Goal: Information Seeking & Learning: Check status

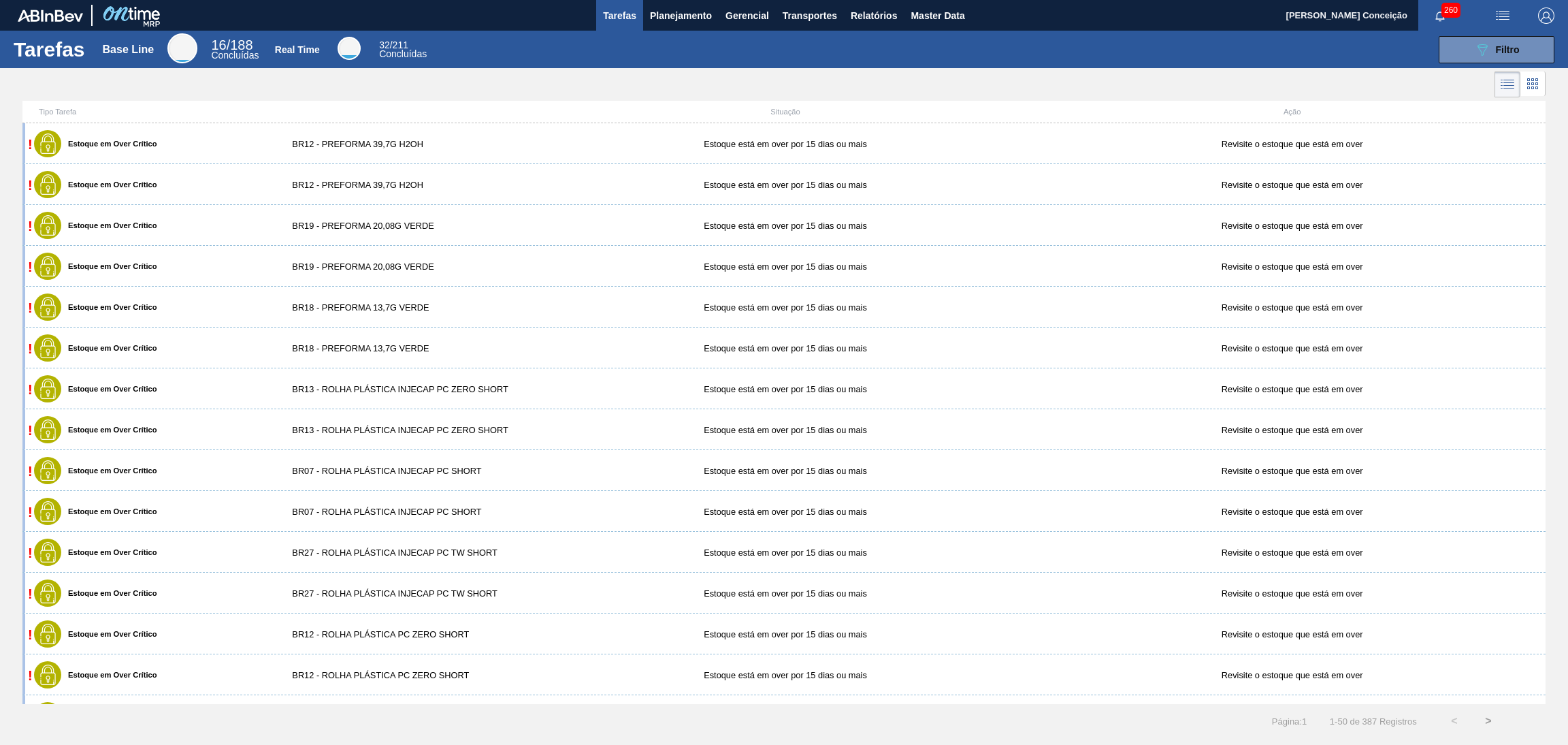
click at [383, 96] on div at bounding box center [784, 84] width 1568 height 33
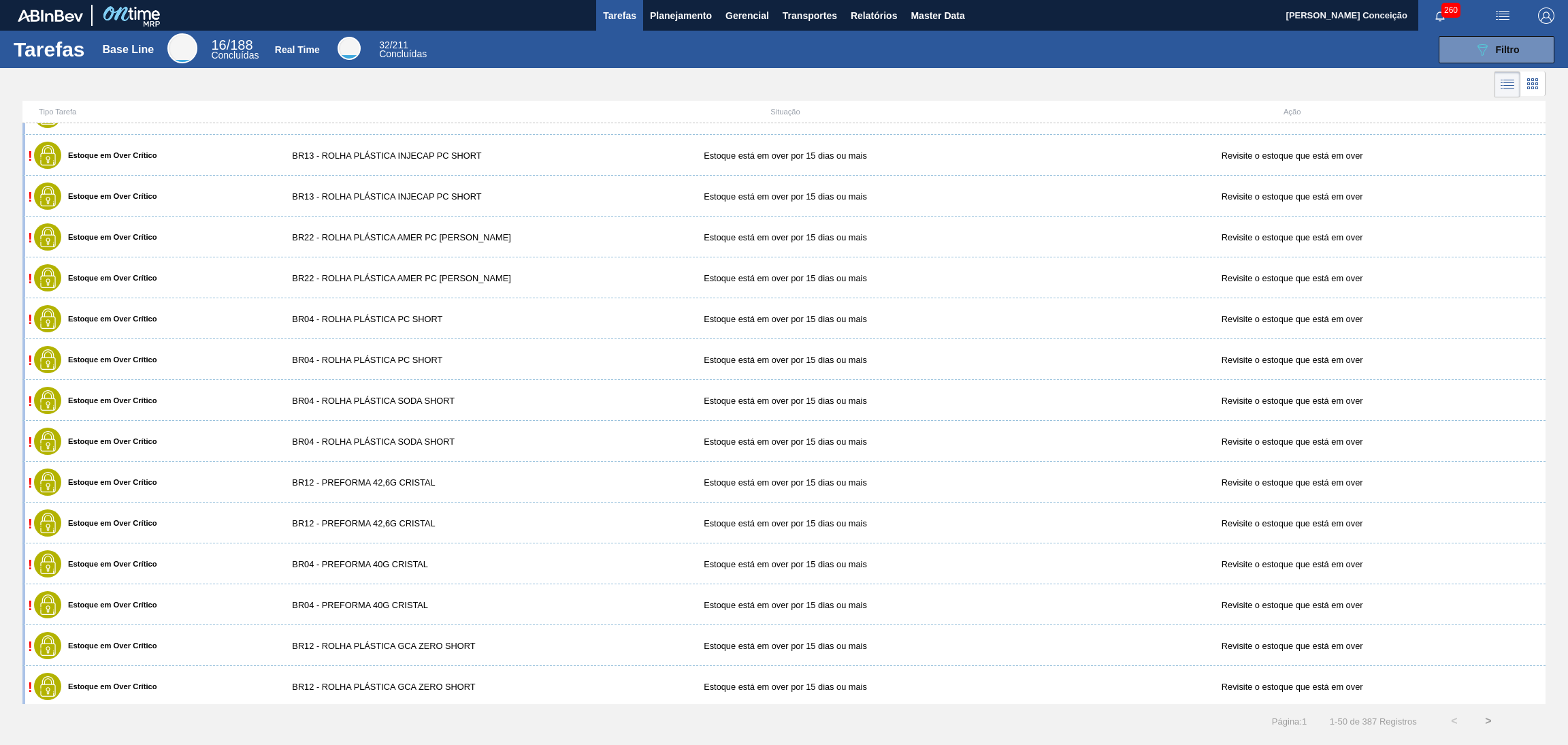
scroll to position [1461, 0]
click at [808, 70] on div at bounding box center [784, 84] width 1568 height 33
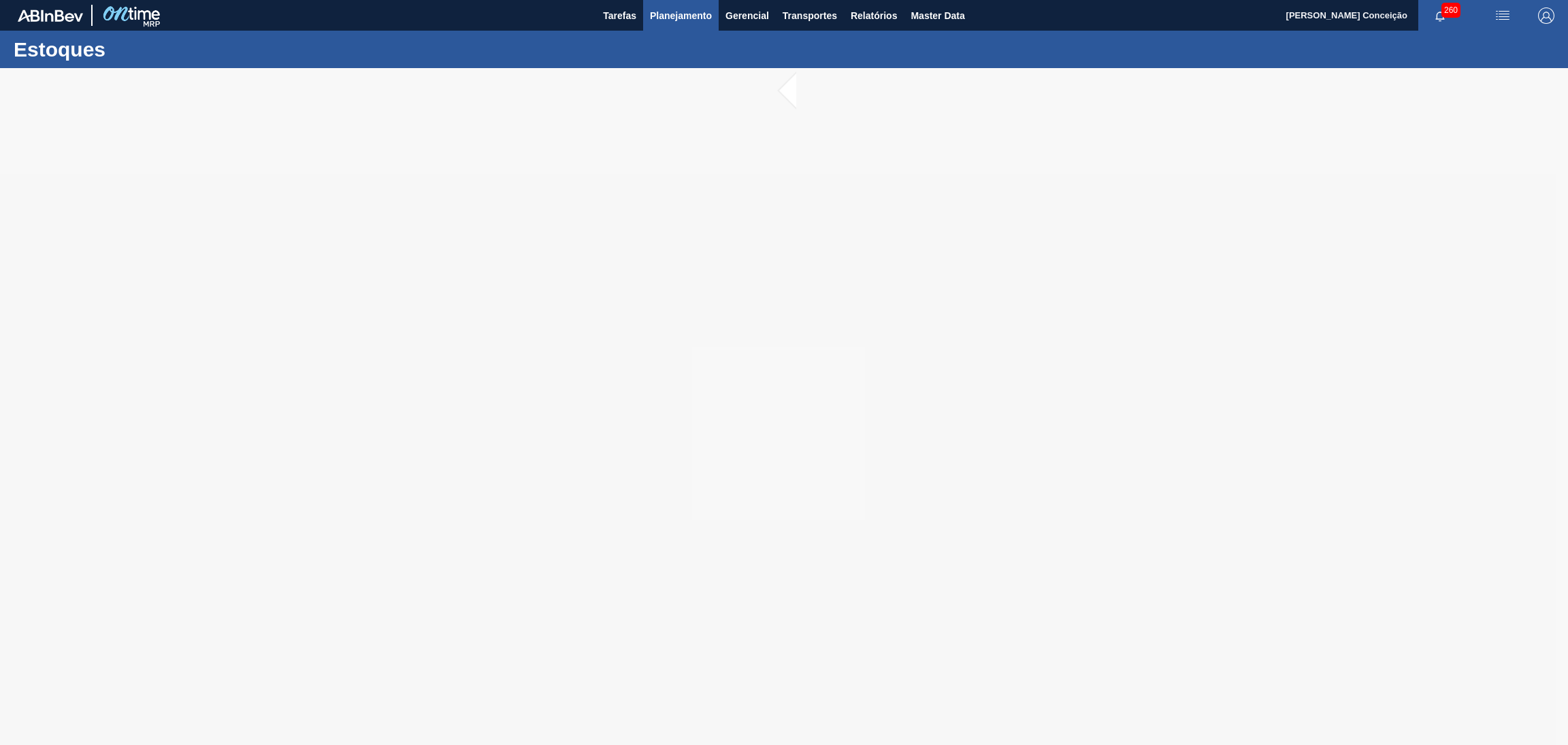
click at [681, 22] on span "Planejamento" at bounding box center [681, 16] width 62 height 16
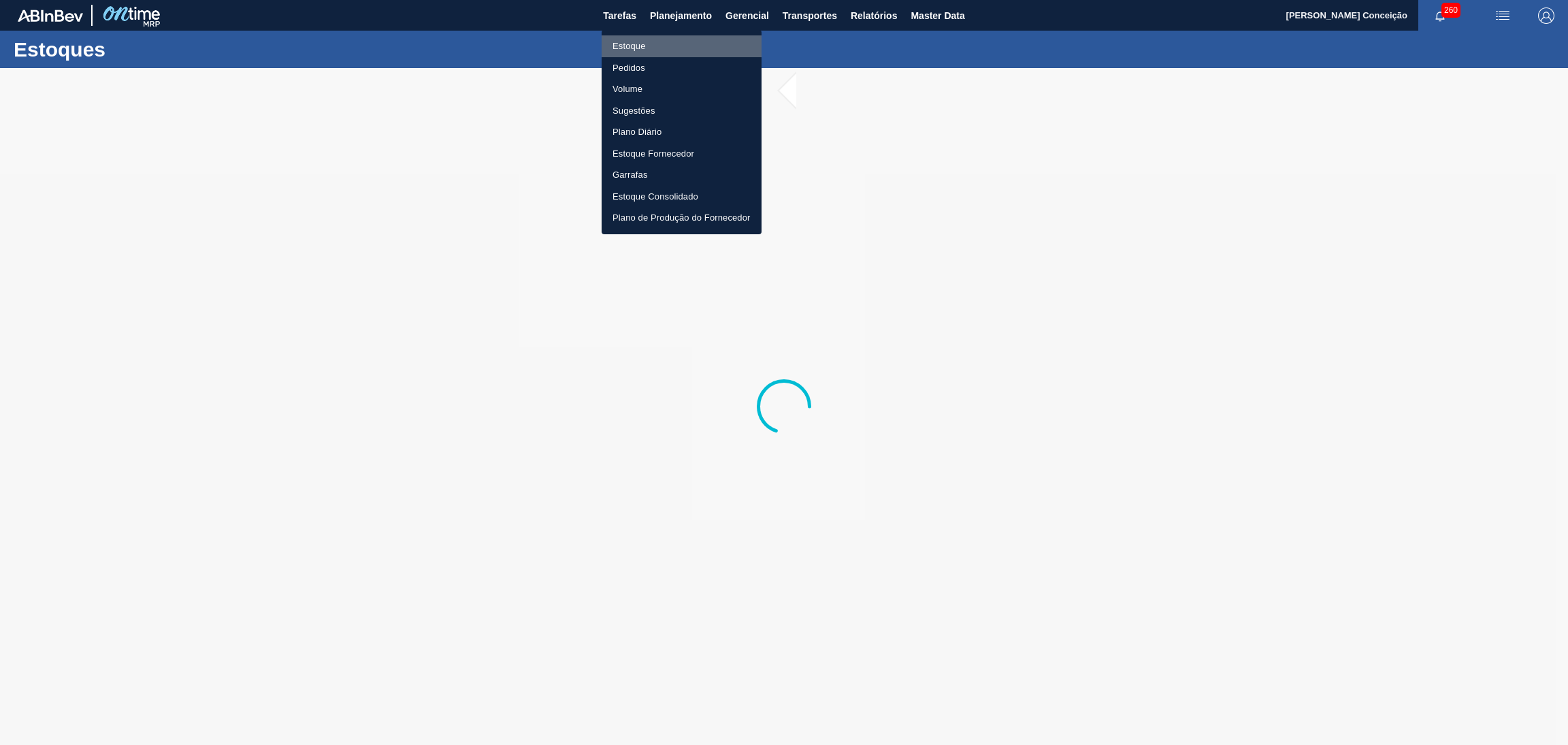
click at [654, 46] on li "Estoque" at bounding box center [681, 46] width 160 height 22
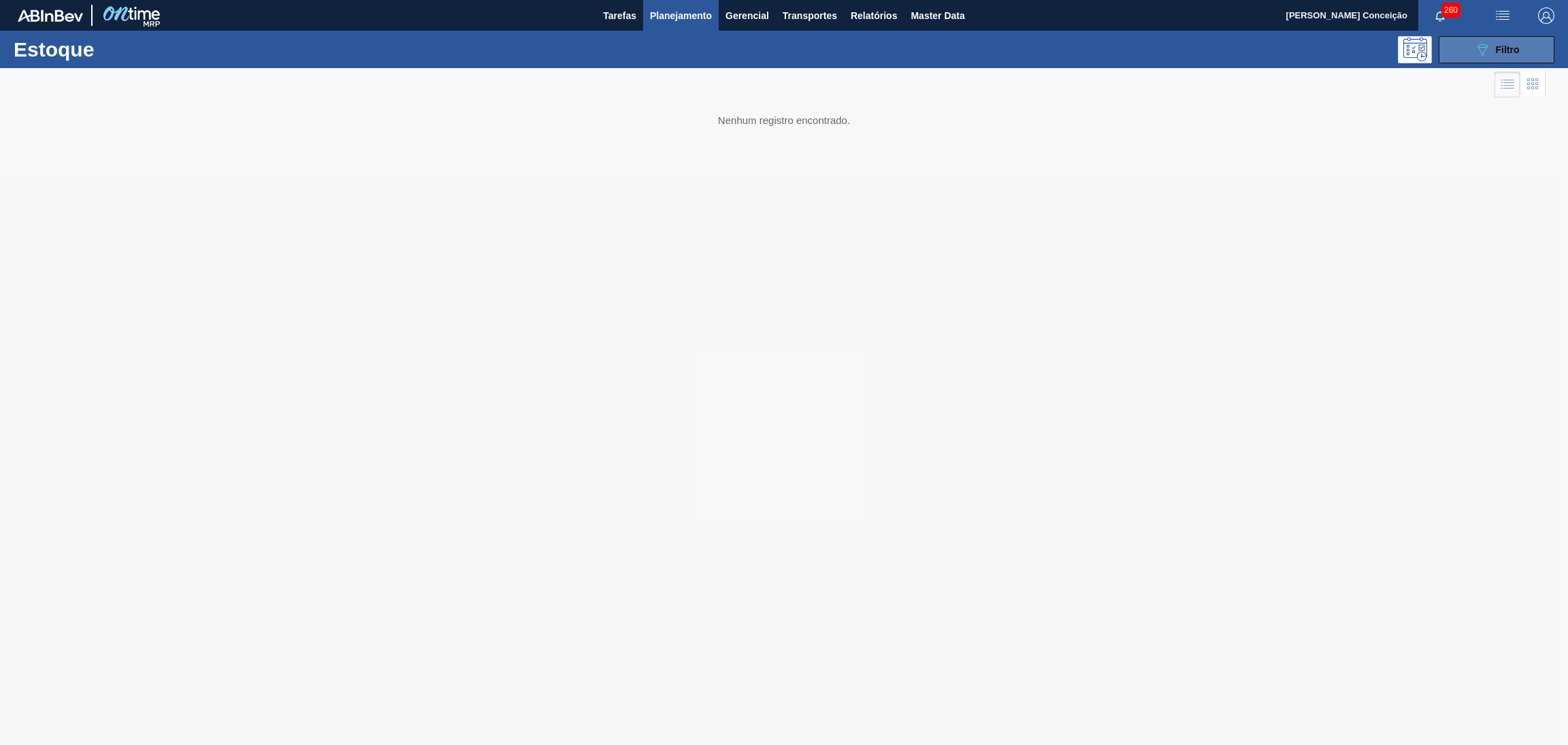
click at [1460, 46] on button "089F7B8B-B2A5-4AFE-B5C0-19BA573D28AC Filtro" at bounding box center [1497, 50] width 116 height 27
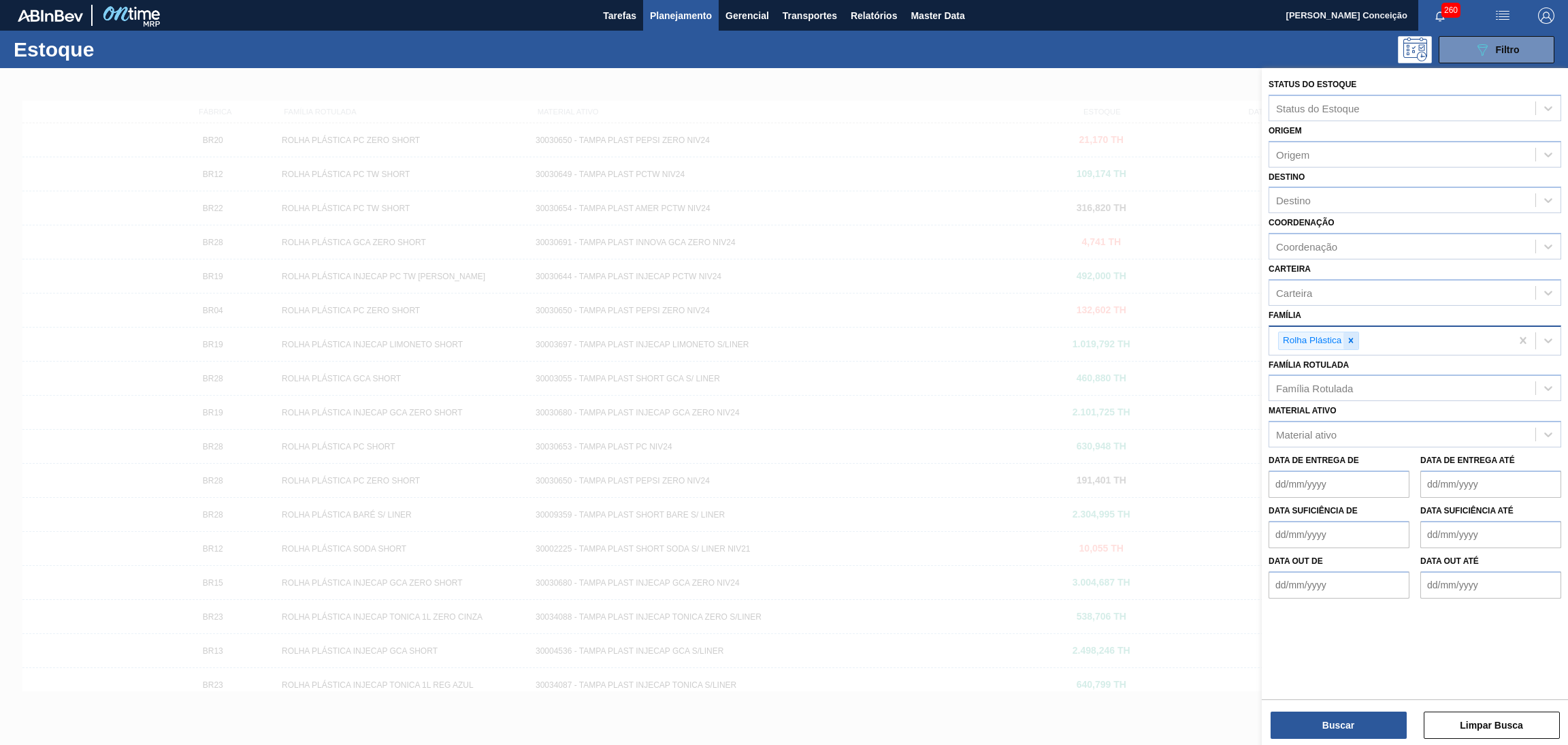
click at [1355, 336] on icon at bounding box center [1351, 340] width 10 height 10
type input "preforma"
click at [1386, 375] on div "Preforma" at bounding box center [1415, 372] width 293 height 25
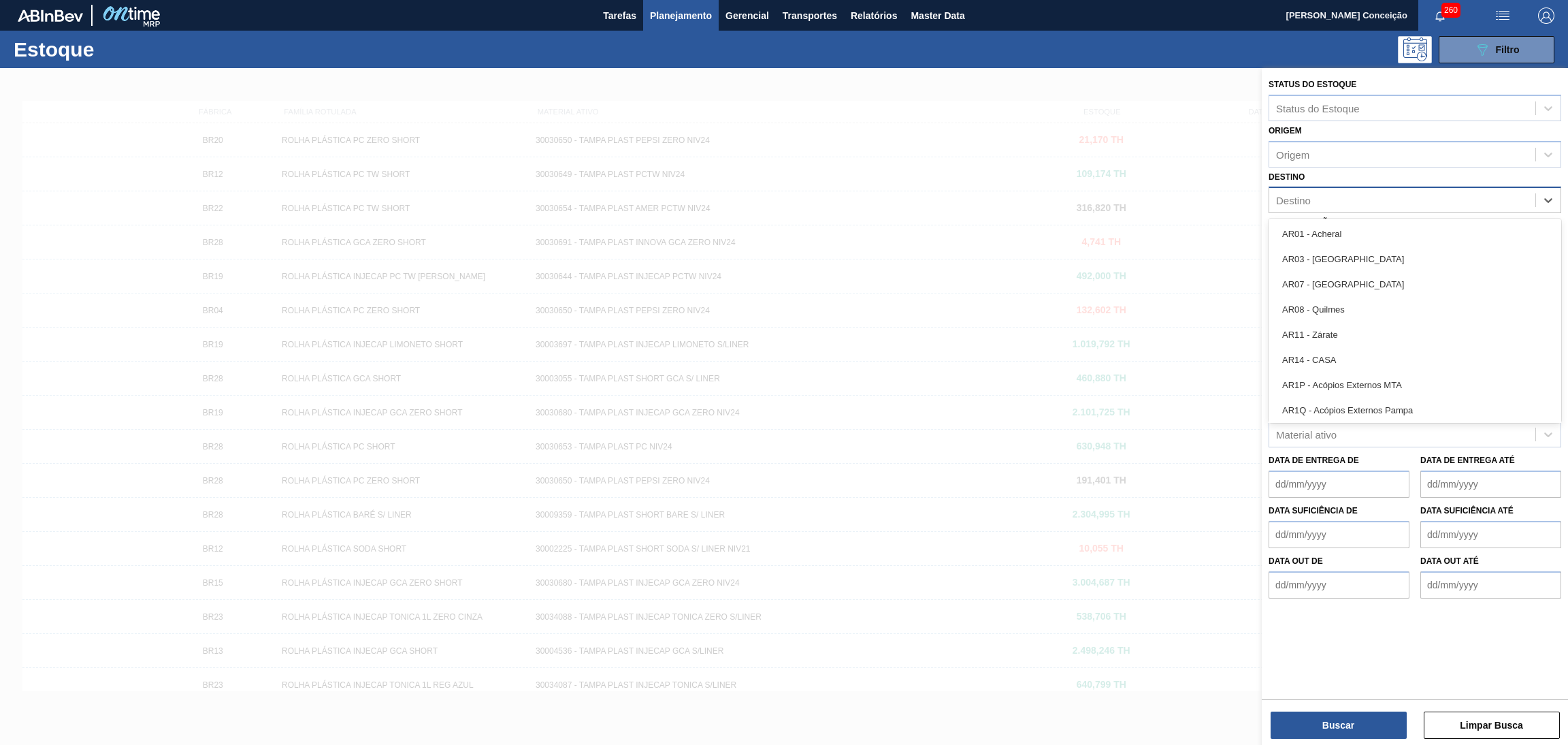
click at [1286, 202] on div "Destino" at bounding box center [1293, 200] width 35 height 12
type input "br04"
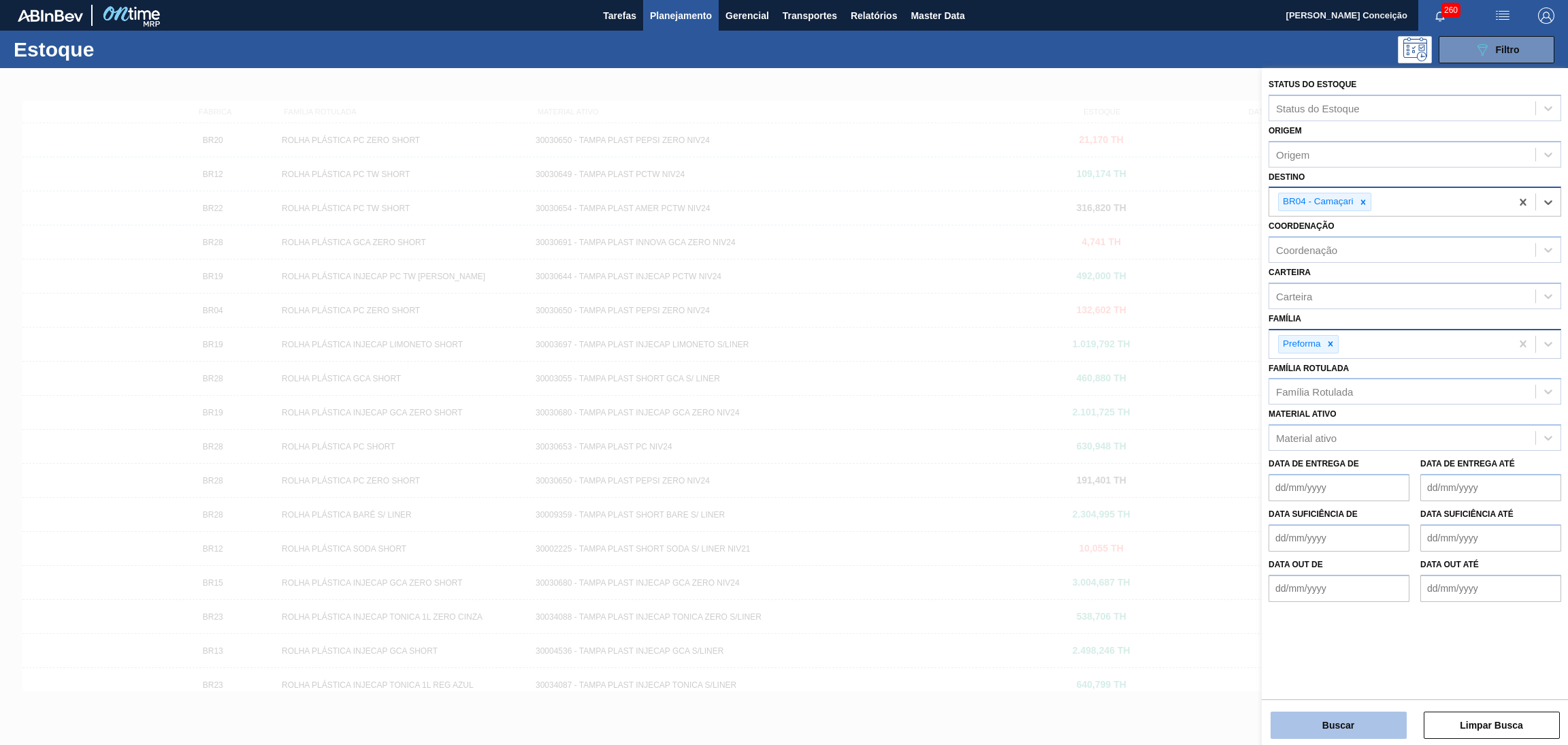
click at [1303, 731] on button "Buscar" at bounding box center [1339, 725] width 136 height 27
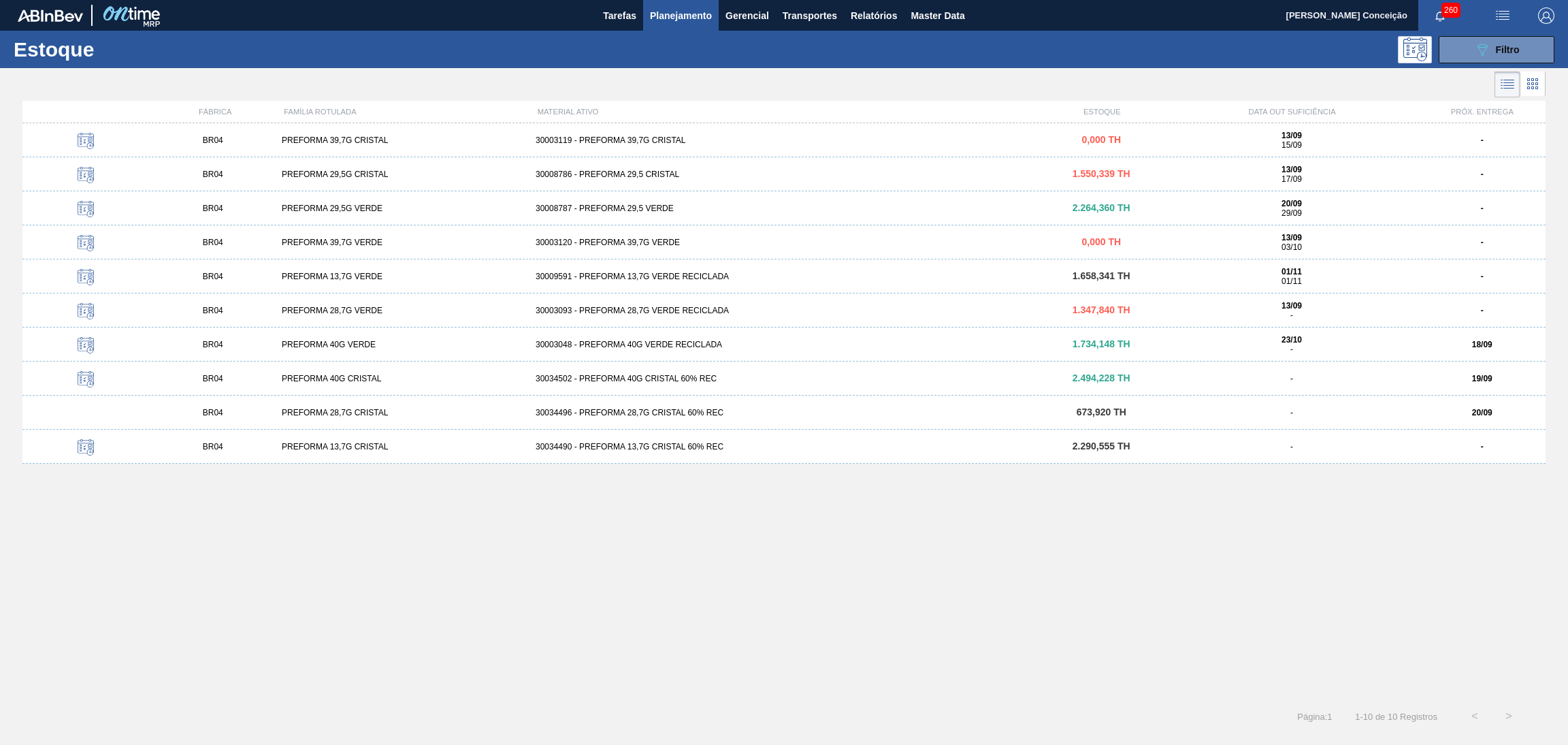
click at [407, 584] on div "BR04 PREFORMA 39,7G CRISTAL 30003119 - PREFORMA 39,7G CRISTAL 0,000 TH 13/09 15…" at bounding box center [784, 407] width 1523 height 568
click at [625, 345] on div "30003048 - PREFORMA 40G VERDE RECICLADA" at bounding box center [784, 345] width 508 height 10
click at [1537, 76] on icon at bounding box center [1533, 84] width 16 height 16
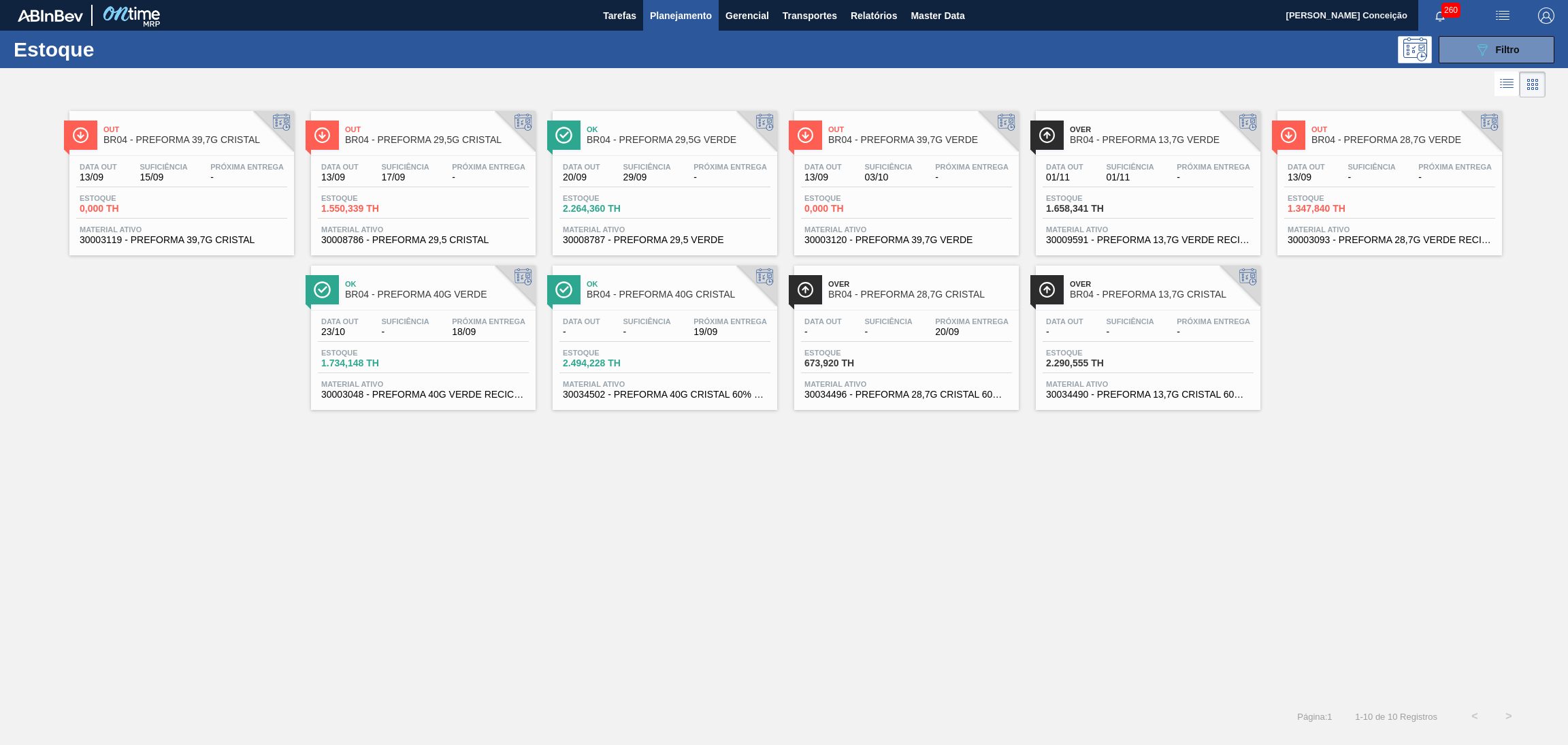
click at [651, 477] on div "Out BR04 - PREFORMA 39,7G CRISTAL Data out 13/09 Suficiência 15/09 Próxima Entr…" at bounding box center [784, 400] width 1568 height 599
click at [589, 532] on div "Out BR04 - PREFORMA 39,7G CRISTAL Data out 13/09 Suficiência 15/09 Próxima Entr…" at bounding box center [784, 400] width 1568 height 599
click at [468, 204] on div "Estoque 1.550,339 TH" at bounding box center [423, 206] width 211 height 25
click span "Estoque"
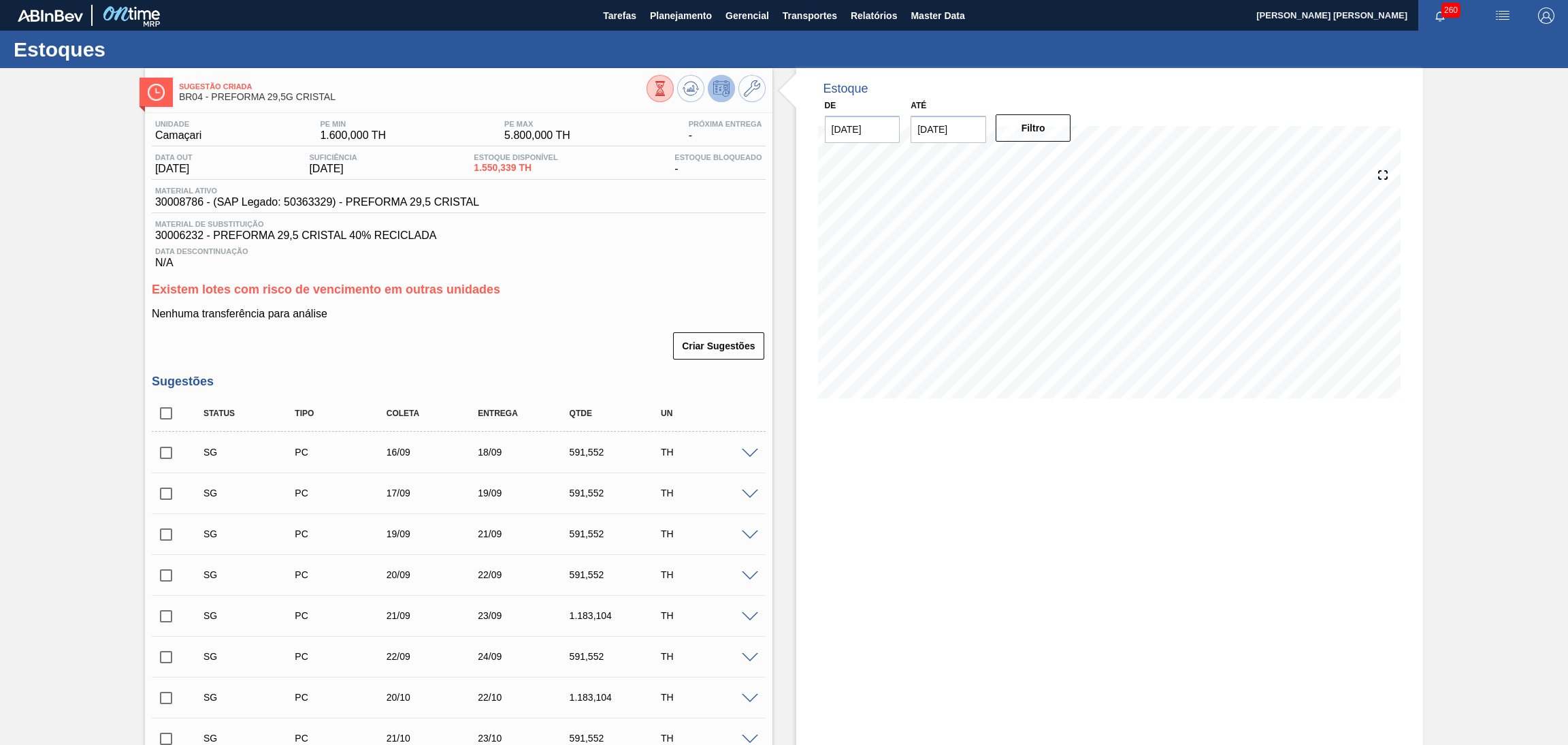
drag, startPoint x: 967, startPoint y: 129, endPoint x: 503, endPoint y: 127, distance: 464.0
click at [609, 126] on div "Sugestão Criada BR04 - PREFORMA 29,5G CRISTAL Unidade Camaçari PE MIN 1.600,000…" at bounding box center [784, 544] width 1568 height 952
type input "30/10/2025"
click at [1049, 125] on button "Filtro" at bounding box center [1033, 128] width 76 height 27
drag, startPoint x: 921, startPoint y: 578, endPoint x: 669, endPoint y: 284, distance: 387.2
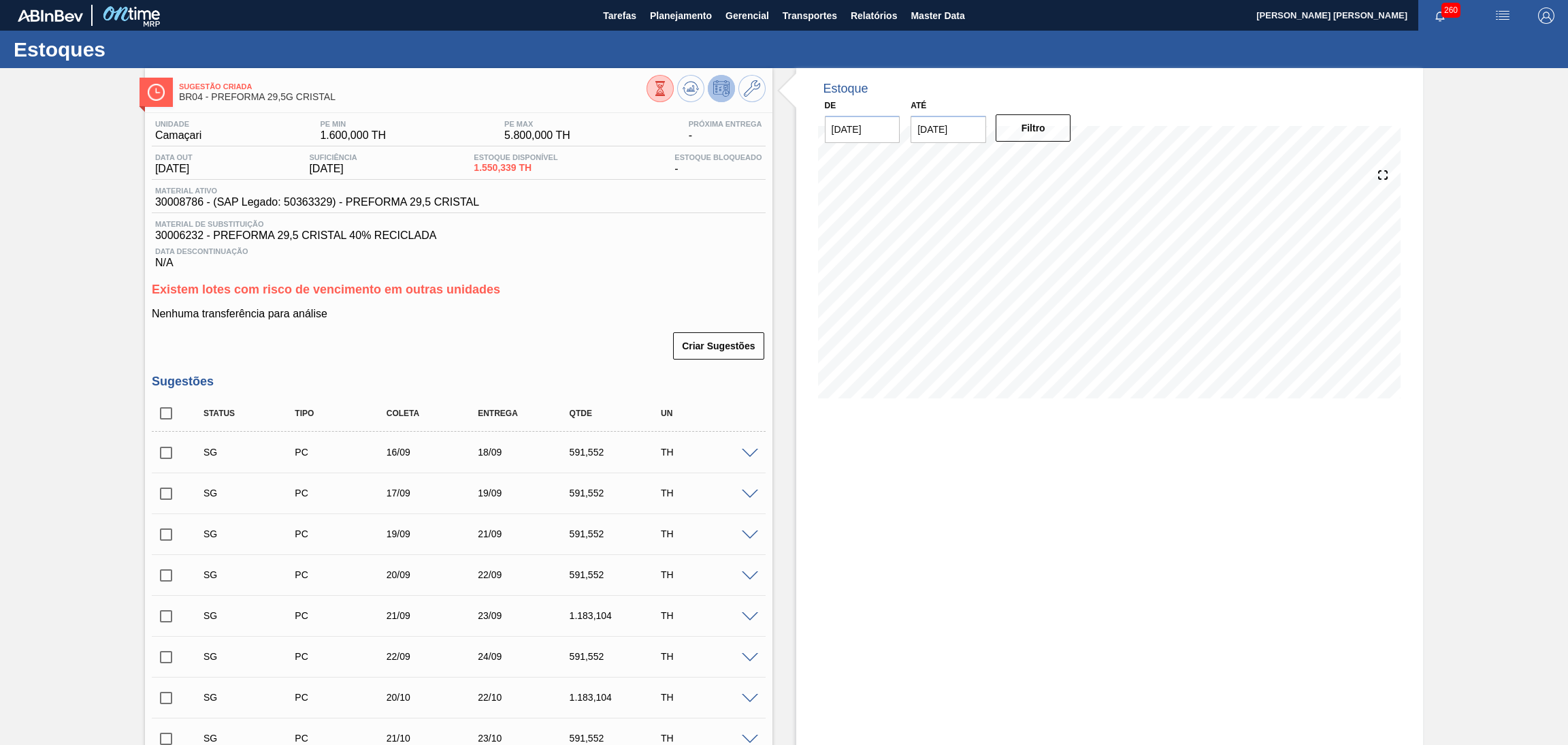
click at [669, 284] on h3 "Existem lotes com risco de vencimento em outras unidades" at bounding box center [459, 289] width 614 height 14
click at [518, 298] on div "Existem lotes com risco de vencimento em outras unidades Nenhuma transferência …" at bounding box center [459, 321] width 614 height 78
click at [168, 423] on input "checkbox" at bounding box center [166, 413] width 29 height 29
checkbox input "true"
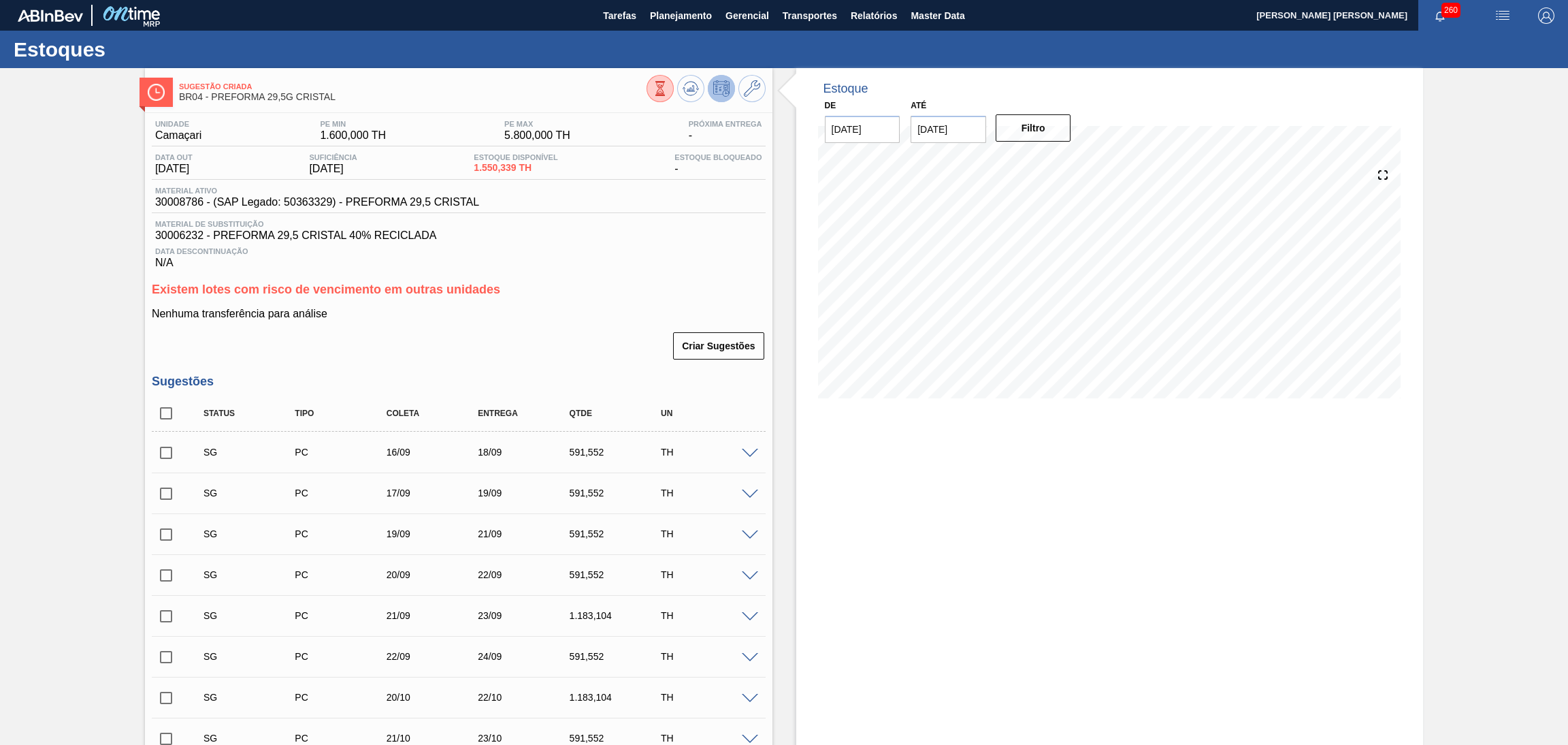
checkbox input "true"
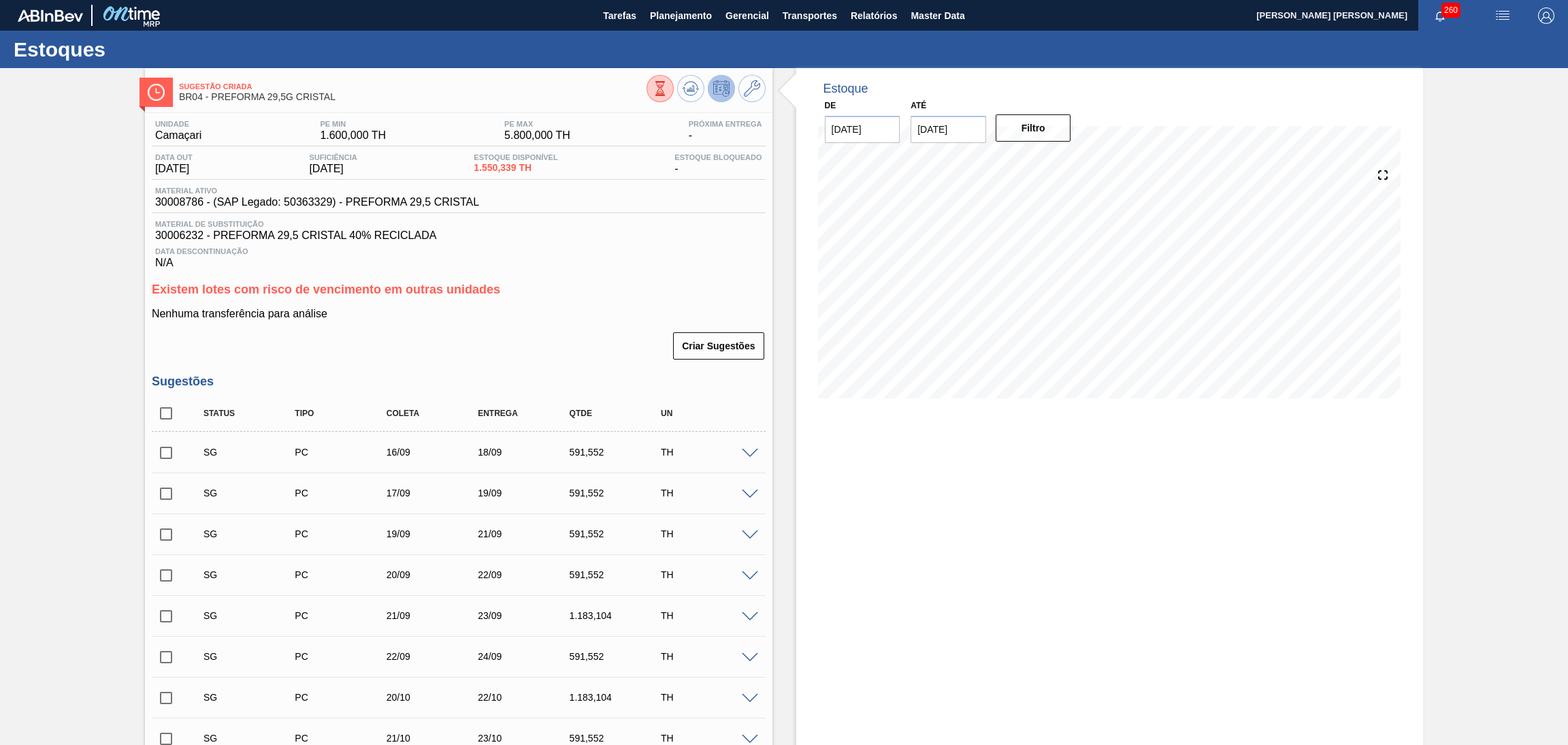
checkbox input "true"
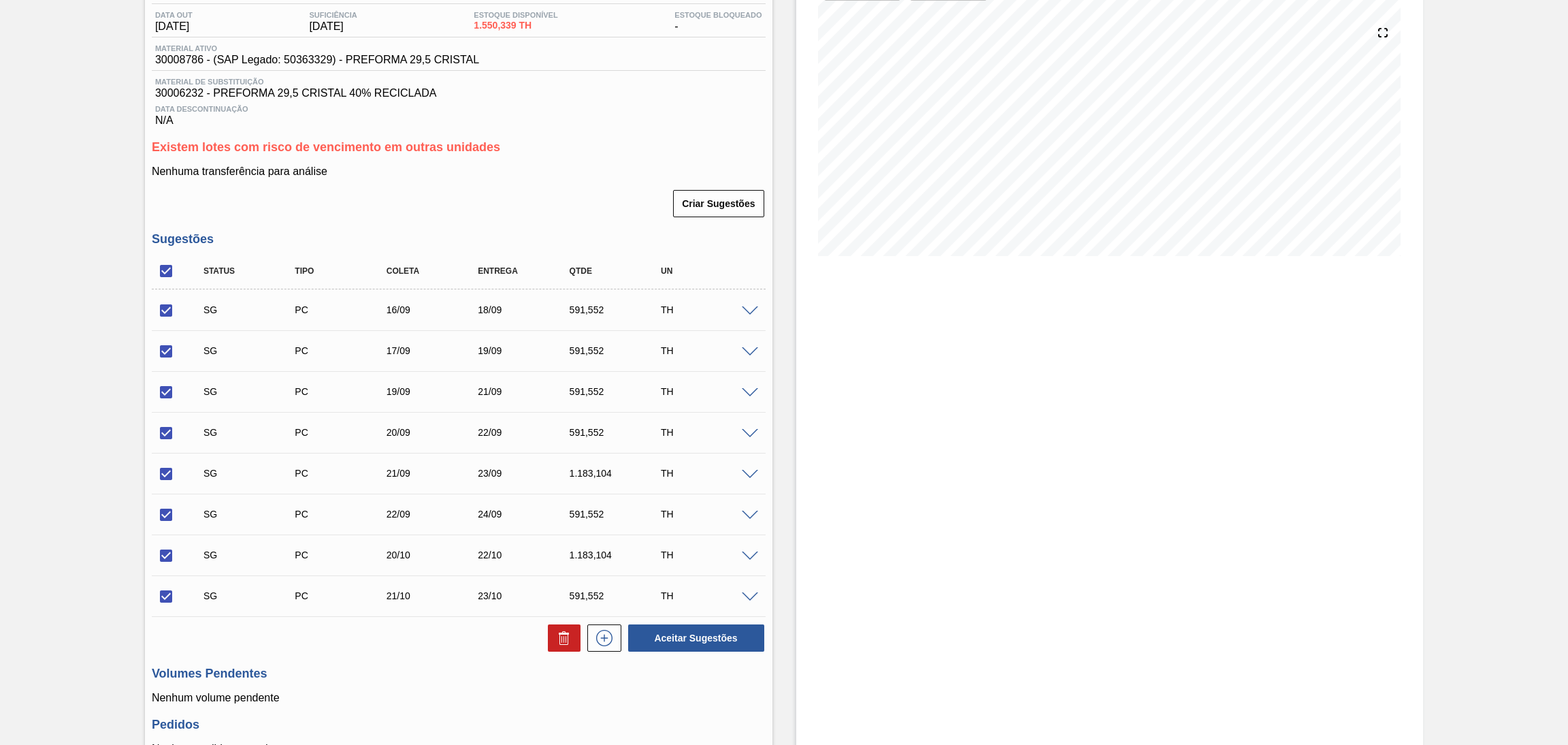
scroll to position [272, 0]
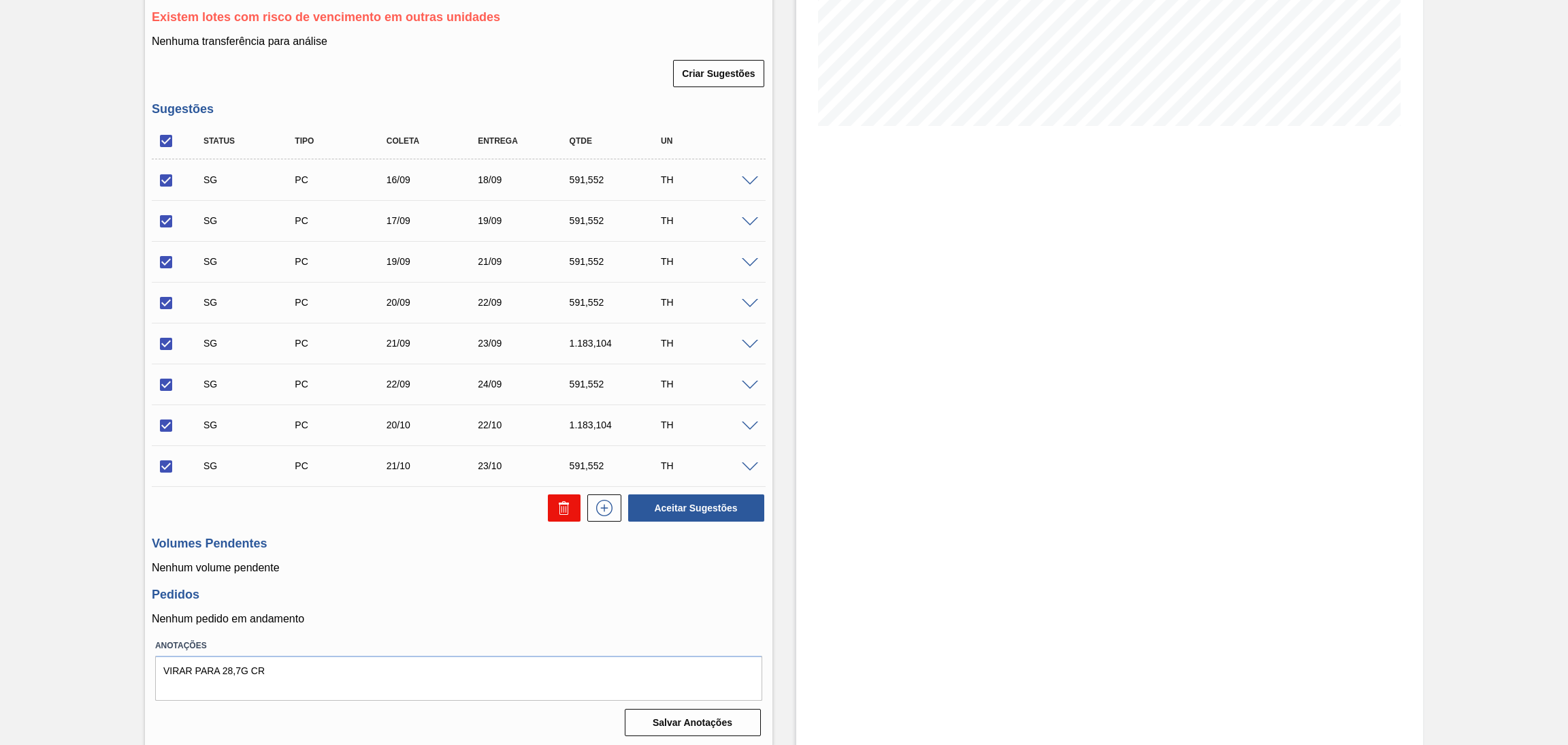
click at [565, 511] on icon at bounding box center [564, 508] width 16 height 16
checkbox input "false"
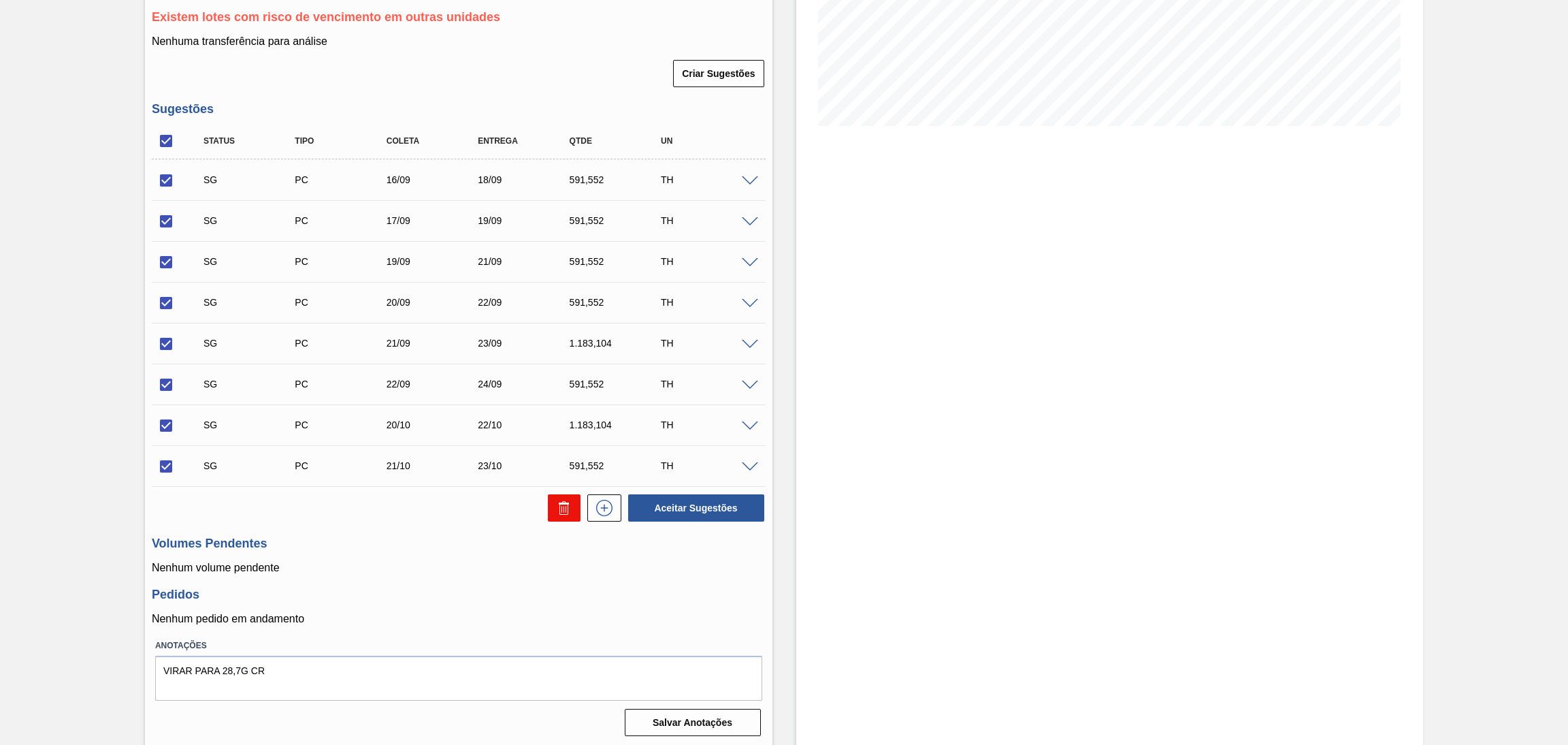
checkbox input "false"
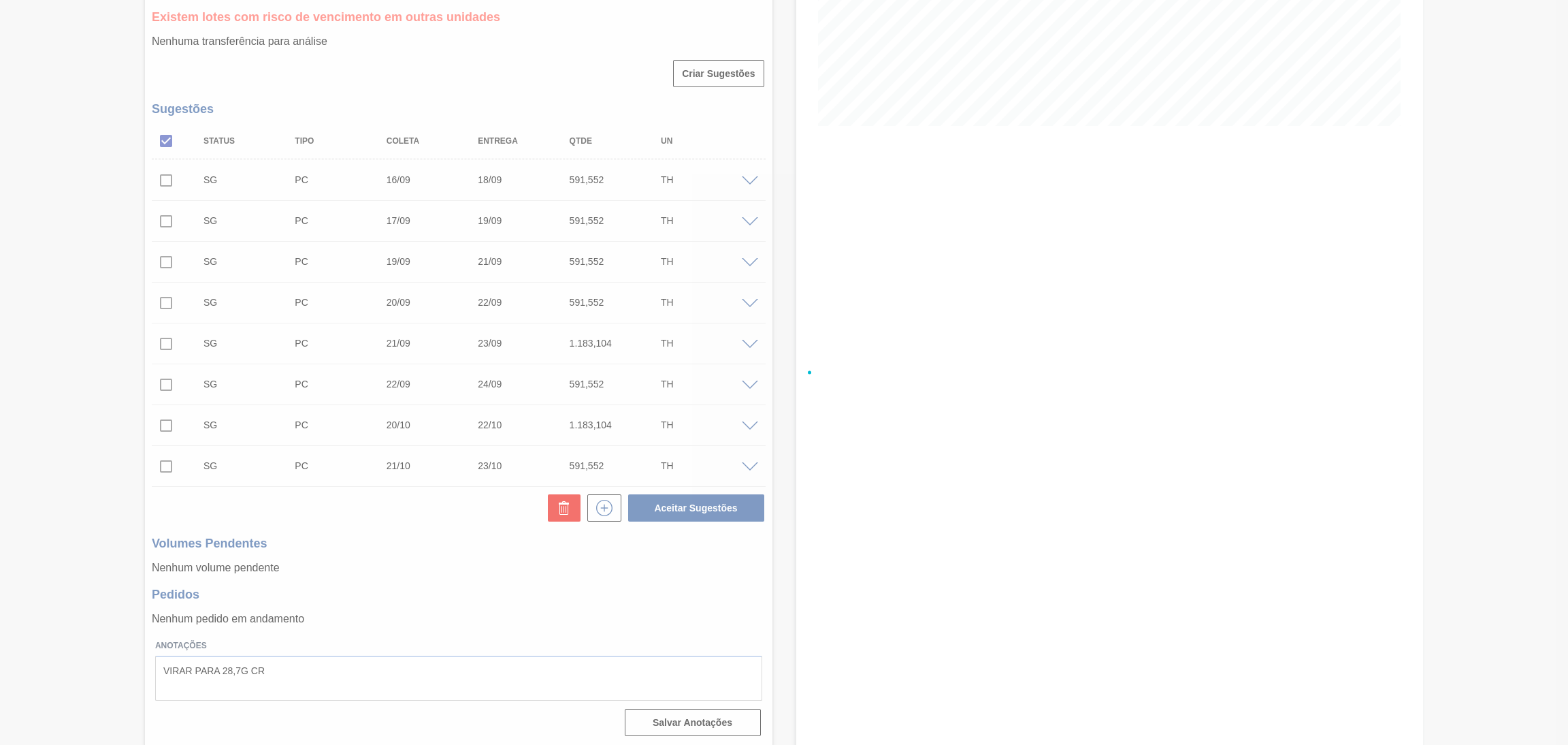
scroll to position [0, 0]
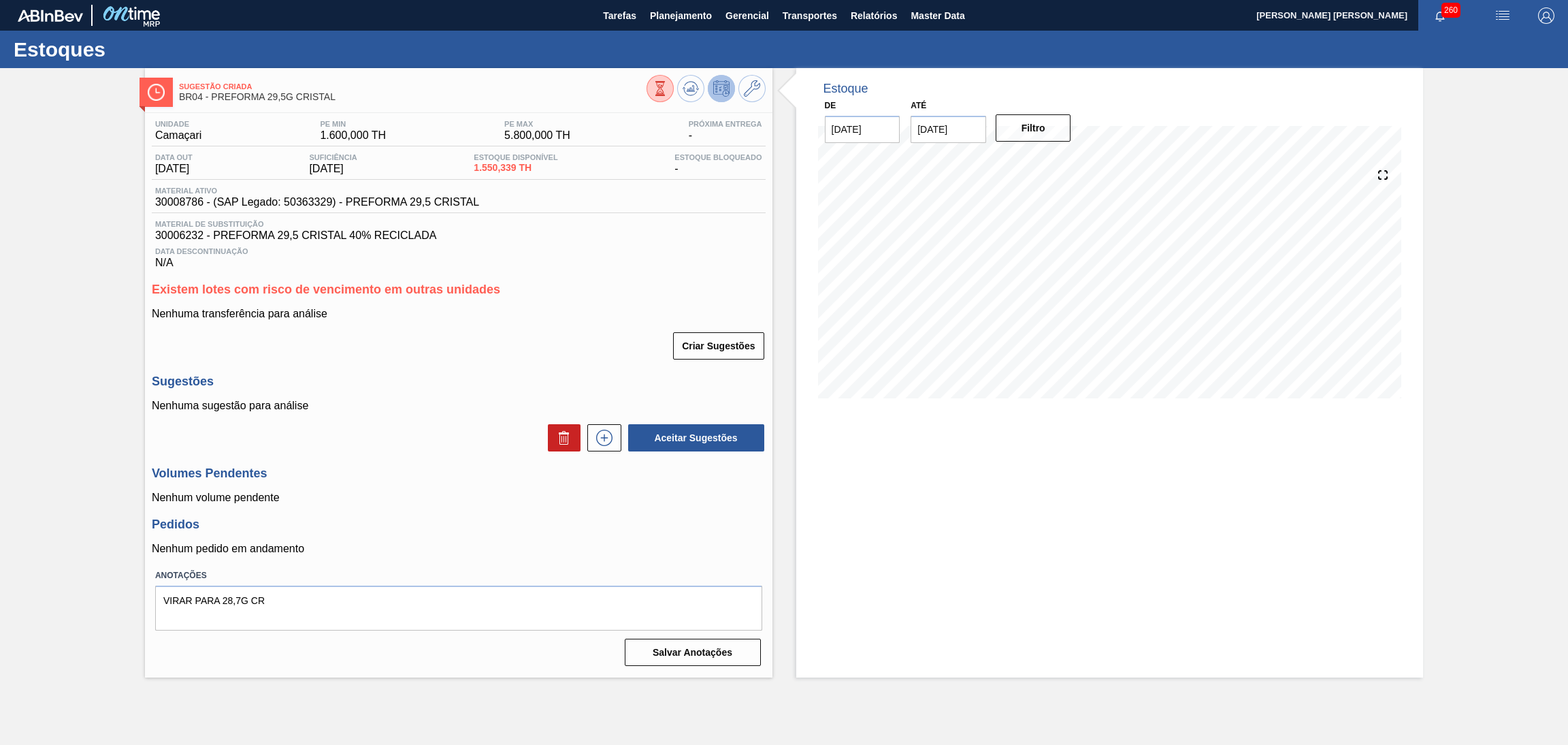
click at [542, 359] on div "Criar Sugestões" at bounding box center [459, 346] width 614 height 30
click at [598, 277] on div "Unidade Camaçari PE MIN 1.600,000 TH PE MAX 5.800,000 TH Próxima Entrega - Data…" at bounding box center [459, 392] width 627 height 558
click at [537, 400] on p "Nenhuma sugestão para análise" at bounding box center [459, 406] width 614 height 12
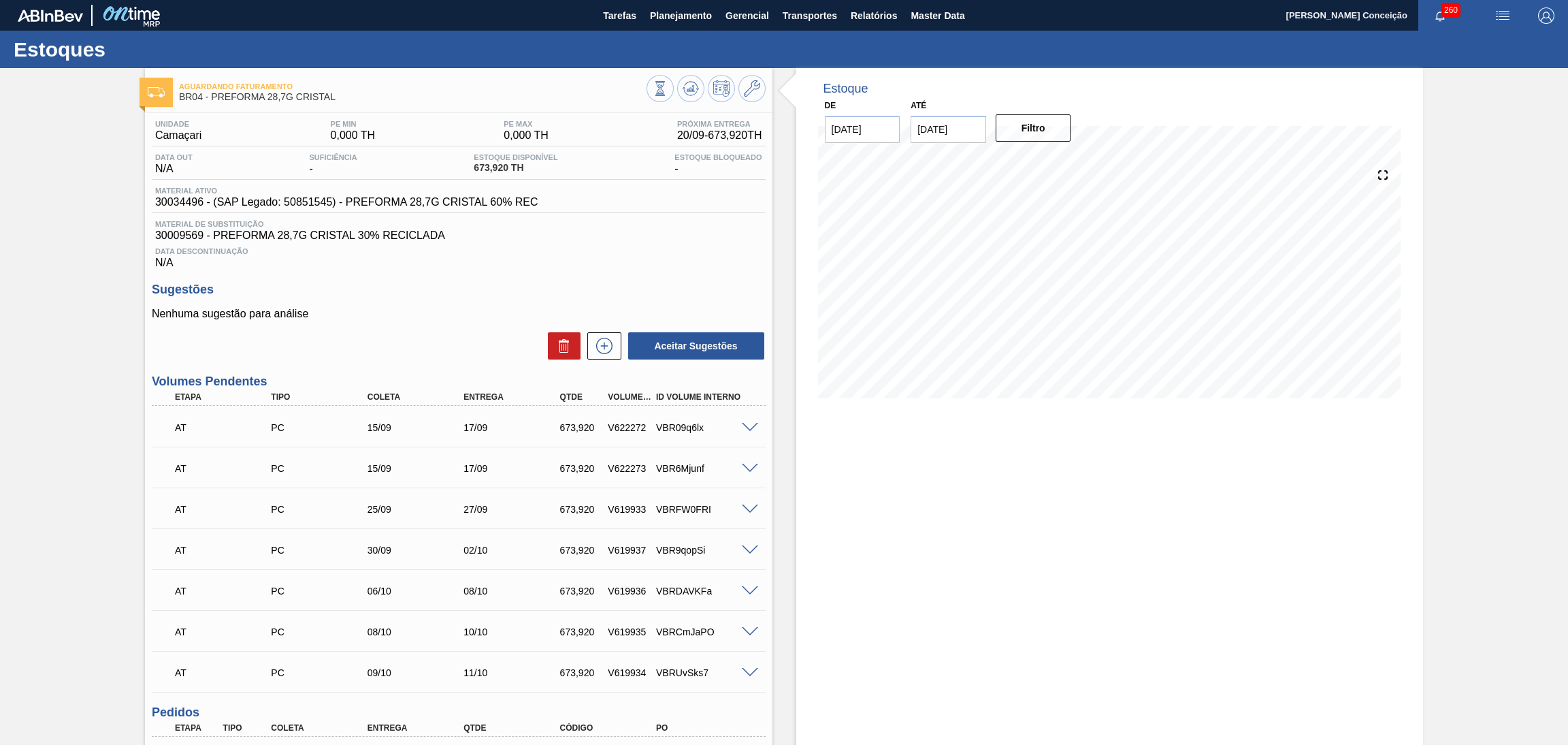
click at [471, 312] on p "Nenhuma sugestão para análise" at bounding box center [459, 314] width 614 height 12
click at [751, 423] on span at bounding box center [750, 428] width 16 height 10
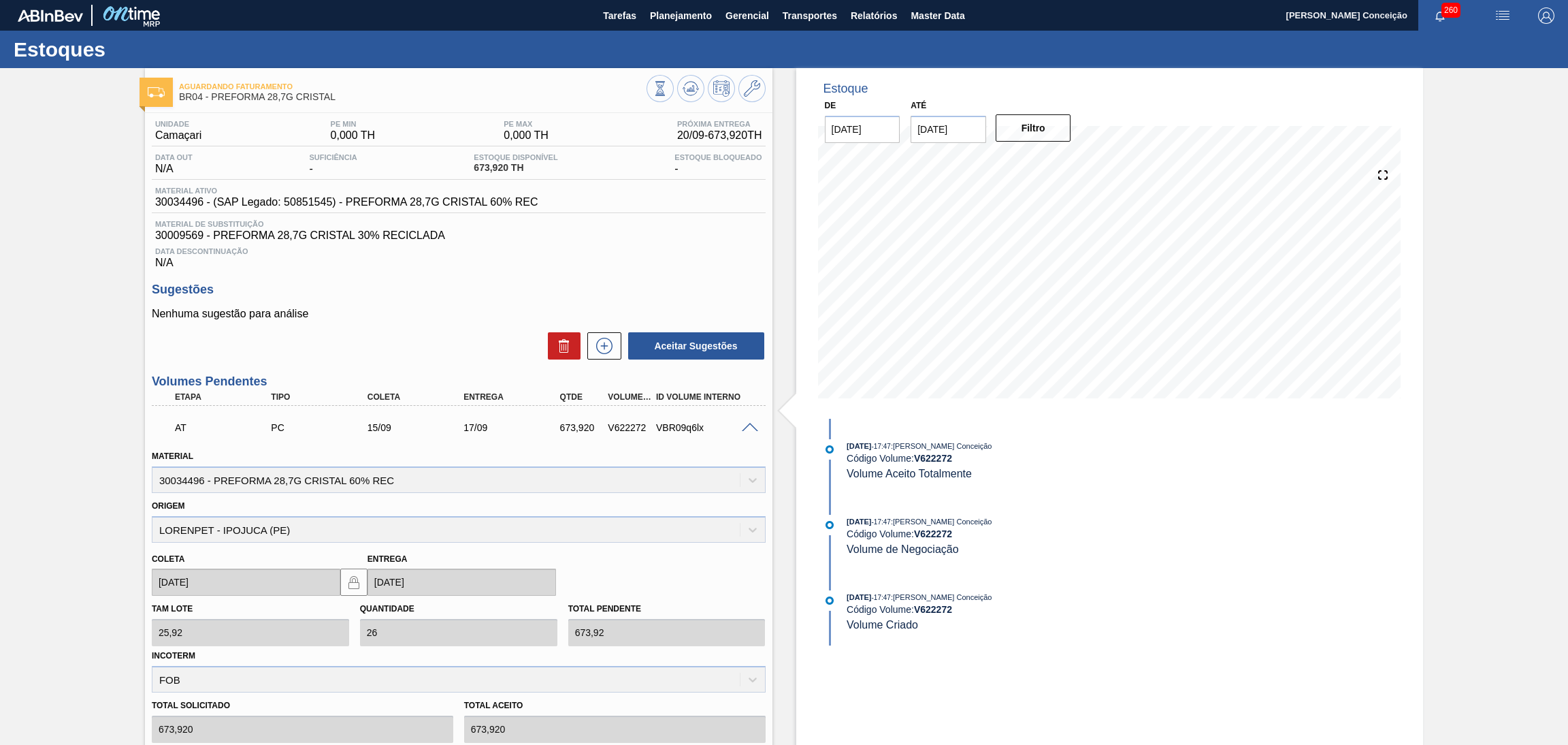
click at [751, 425] on span at bounding box center [750, 428] width 16 height 10
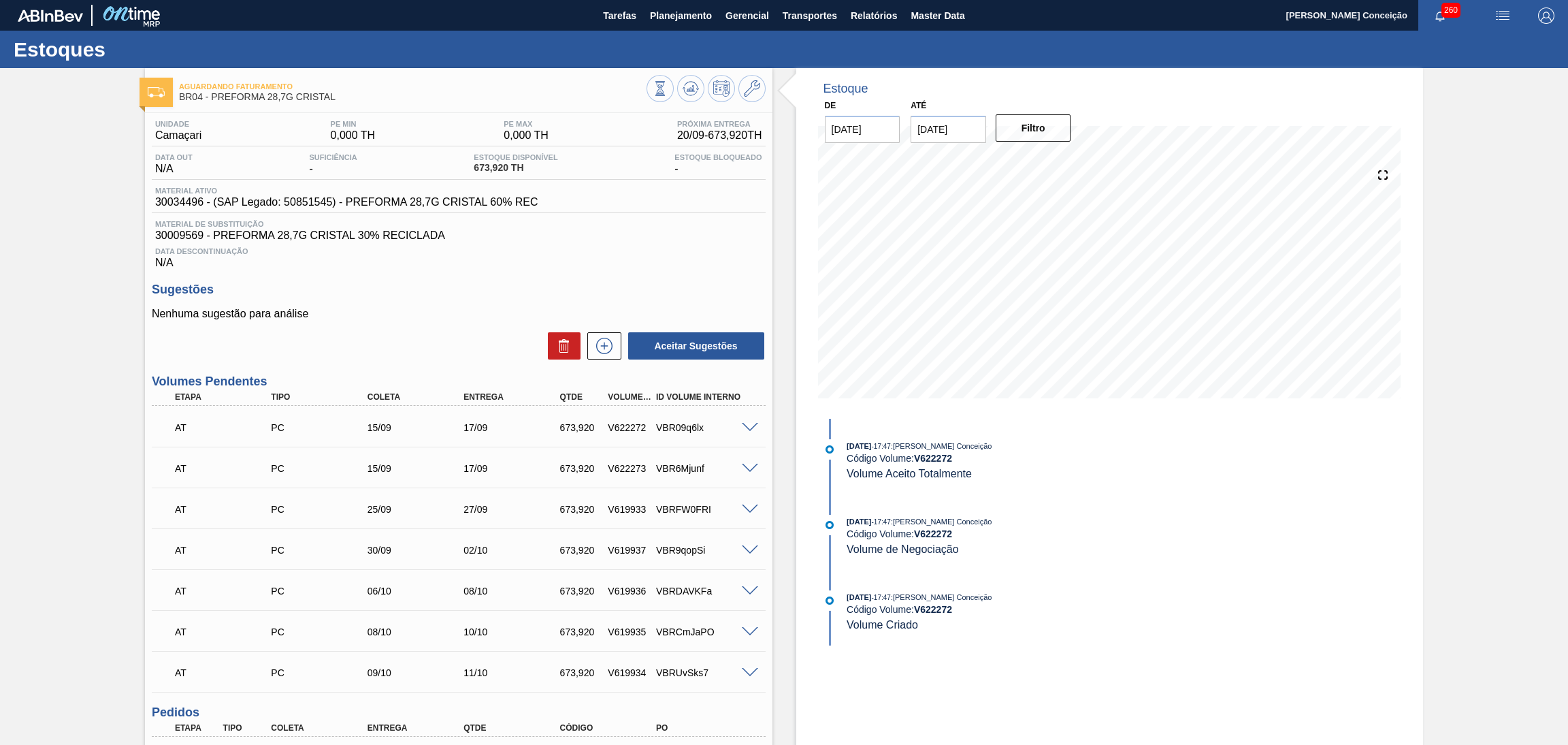
click at [749, 468] on span at bounding box center [750, 469] width 16 height 10
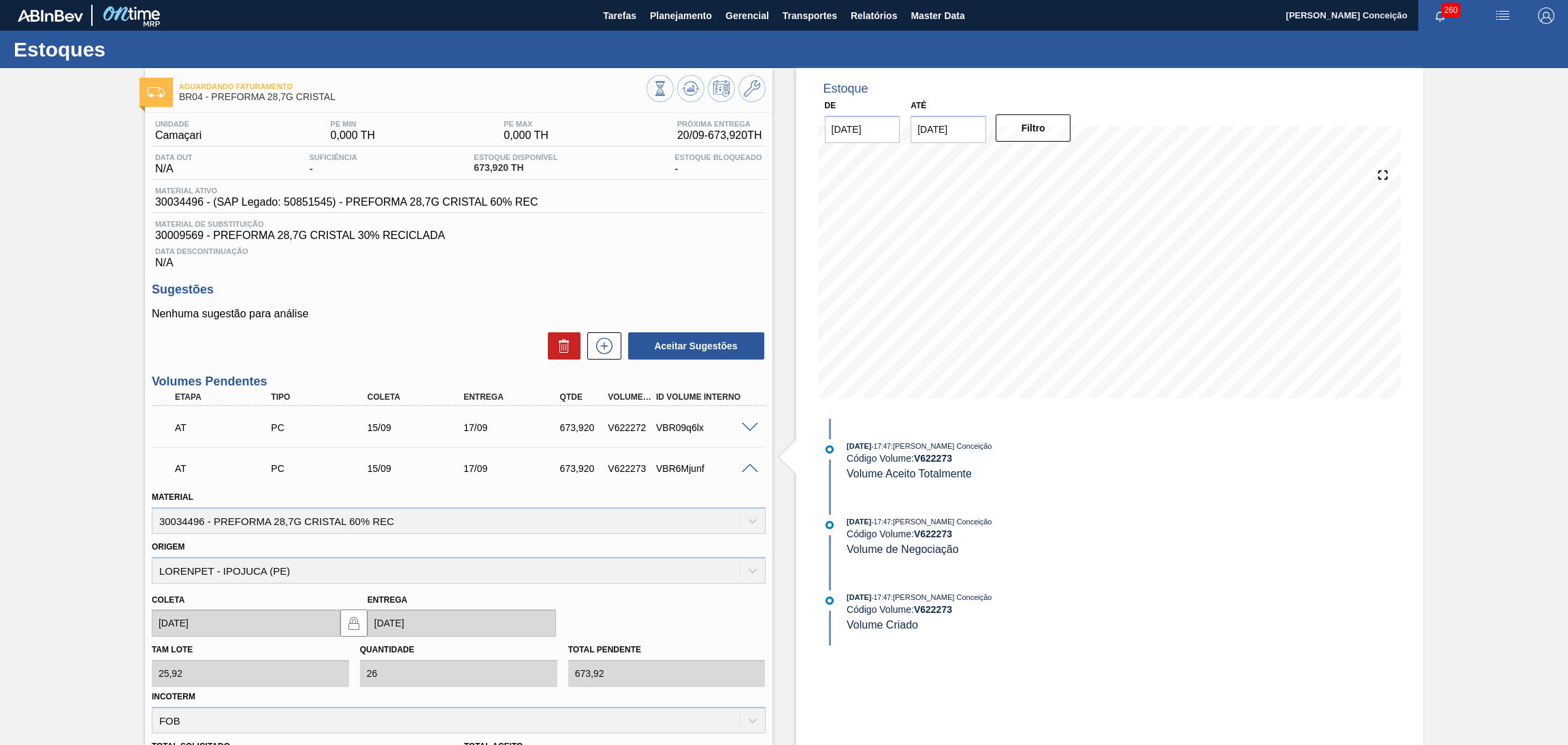
click at [749, 468] on span at bounding box center [750, 469] width 16 height 10
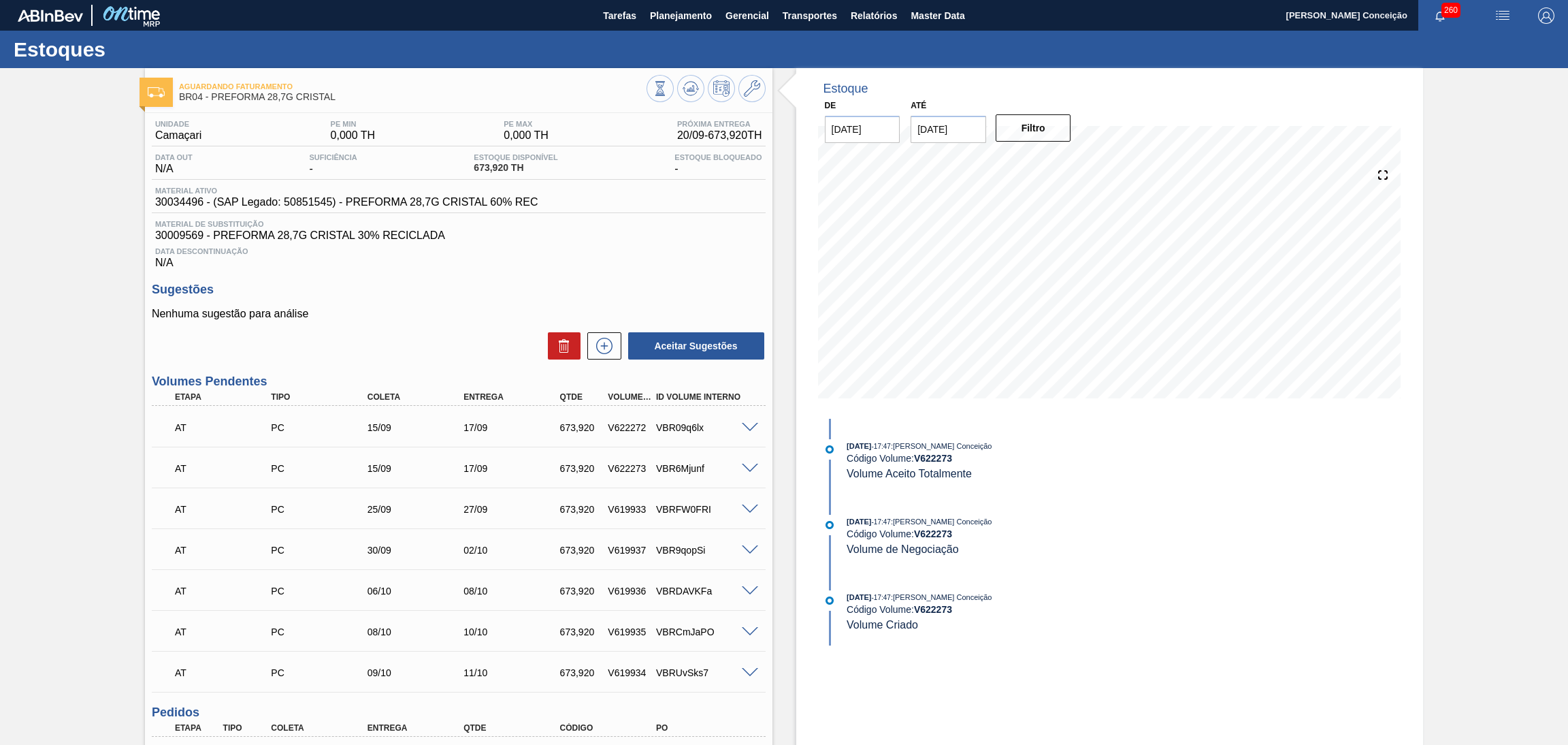
click at [745, 506] on span at bounding box center [750, 509] width 16 height 10
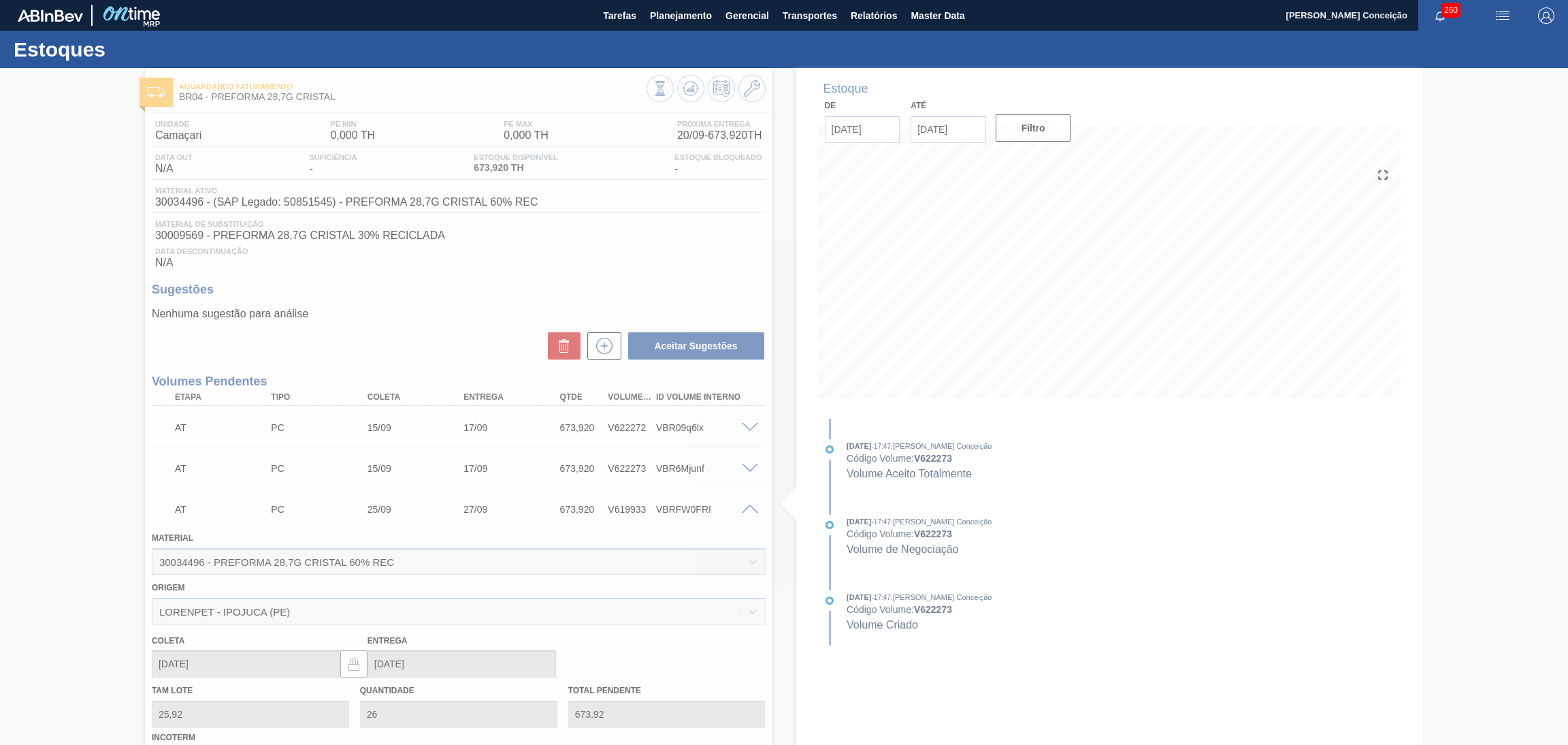
click at [745, 506] on div at bounding box center [784, 407] width 1568 height 677
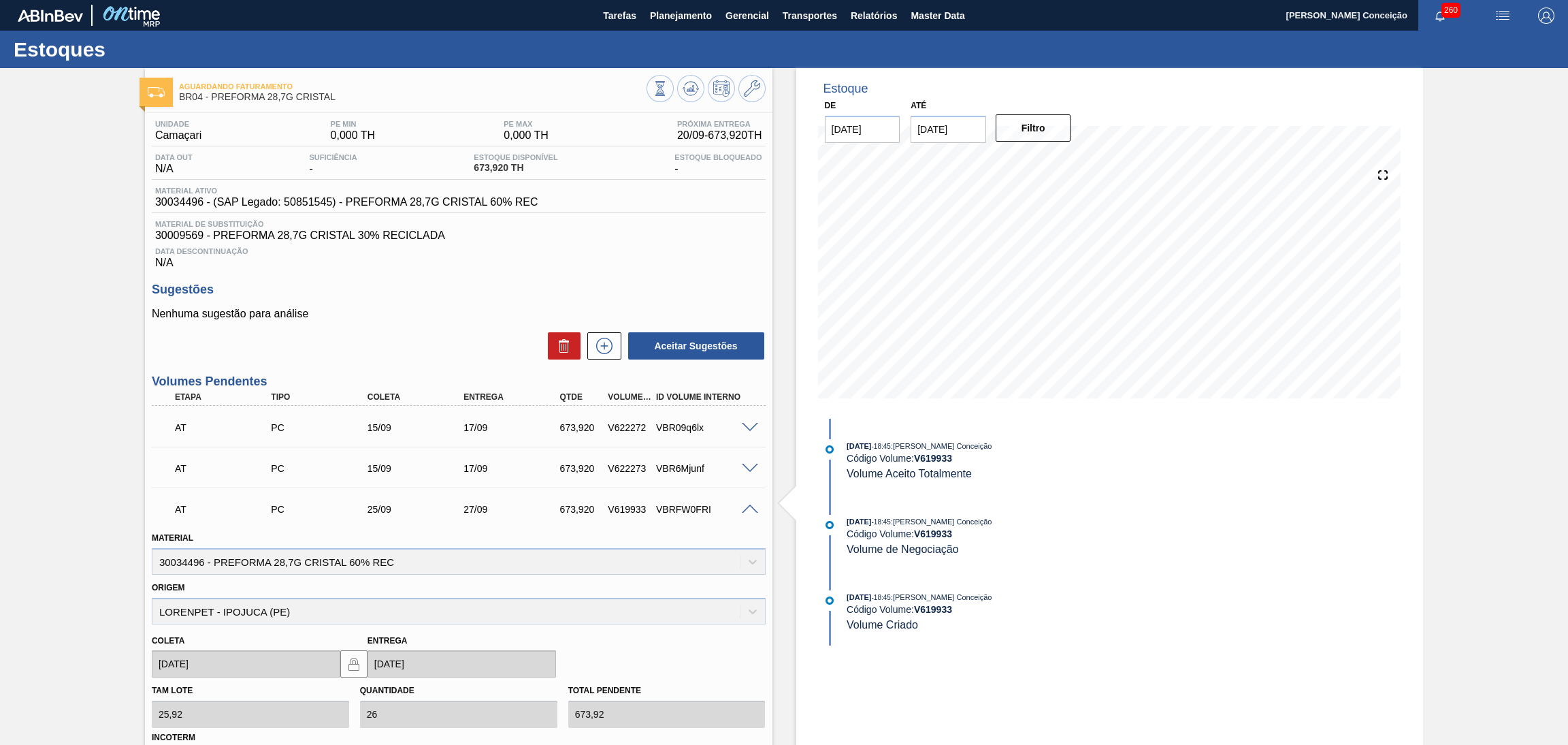
click at [746, 506] on span at bounding box center [750, 509] width 16 height 10
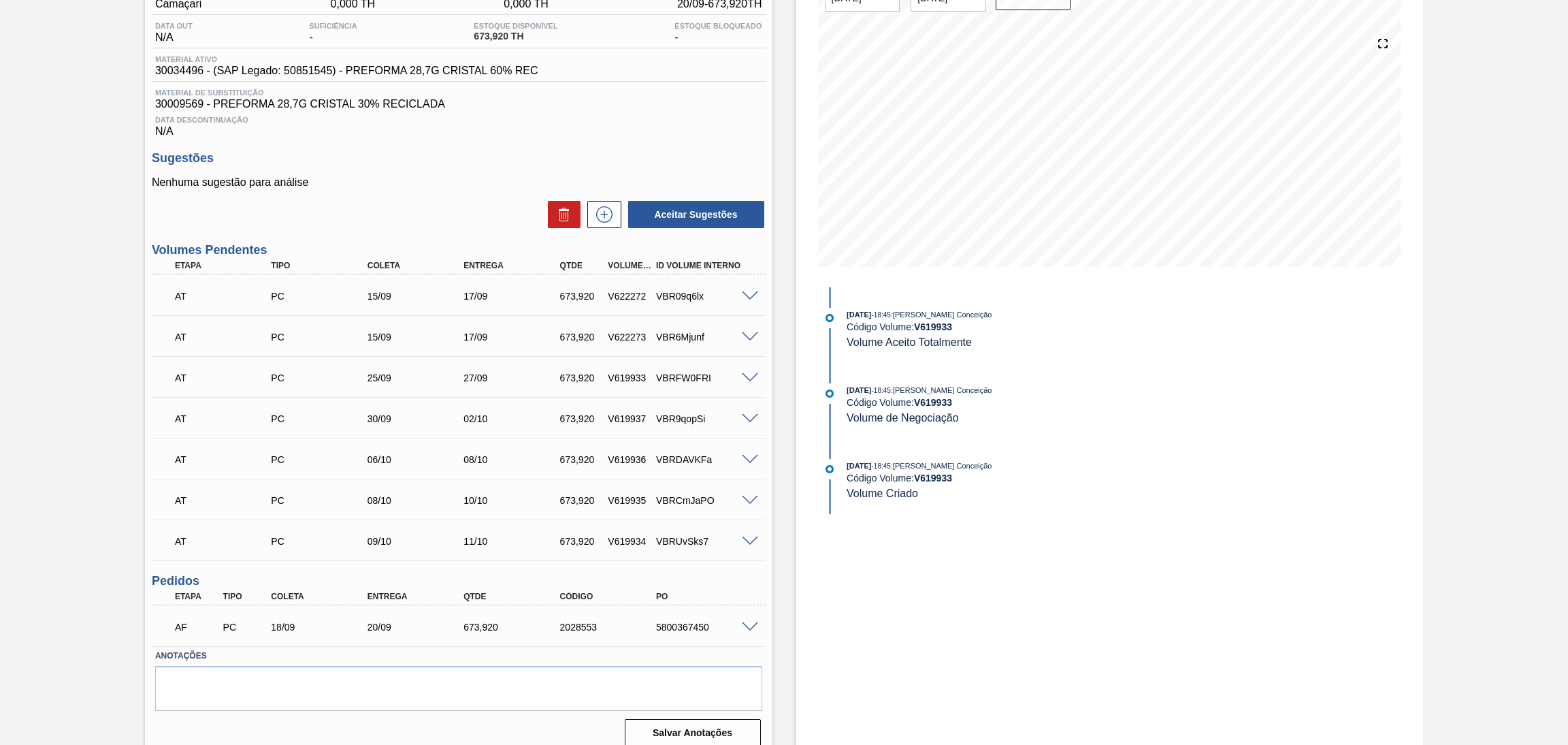
scroll to position [142, 0]
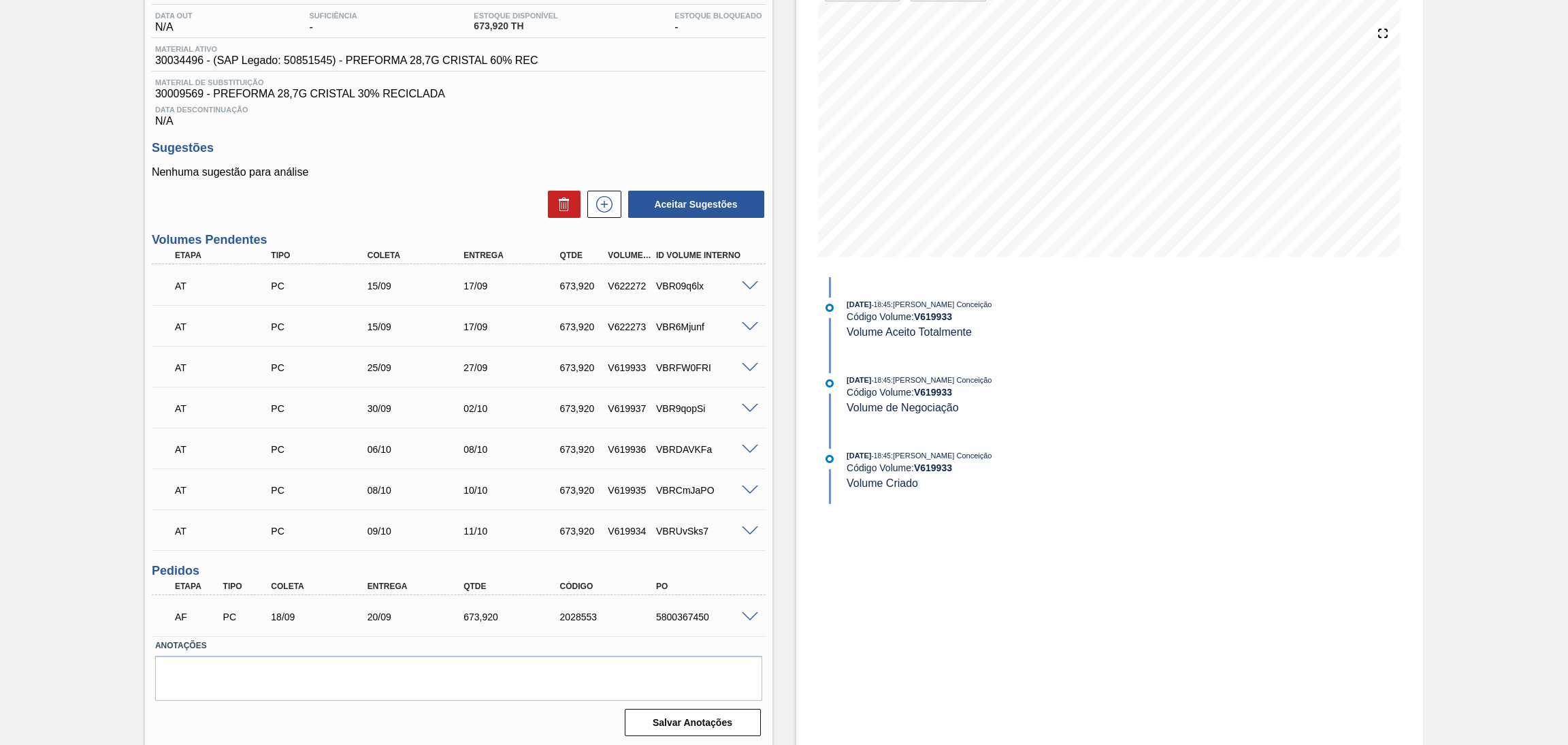
click at [753, 446] on span at bounding box center [750, 449] width 16 height 10
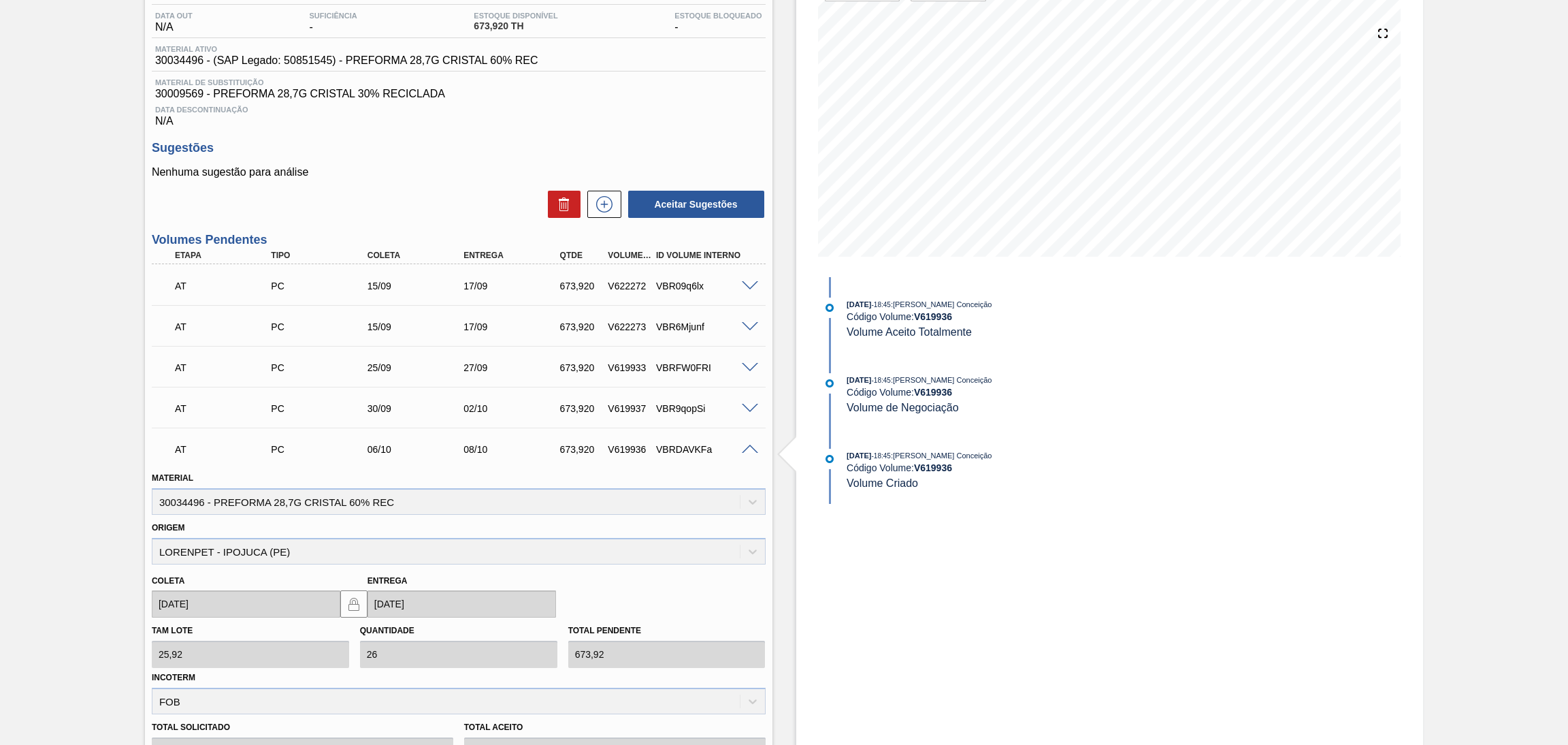
click at [753, 446] on span at bounding box center [750, 449] width 16 height 10
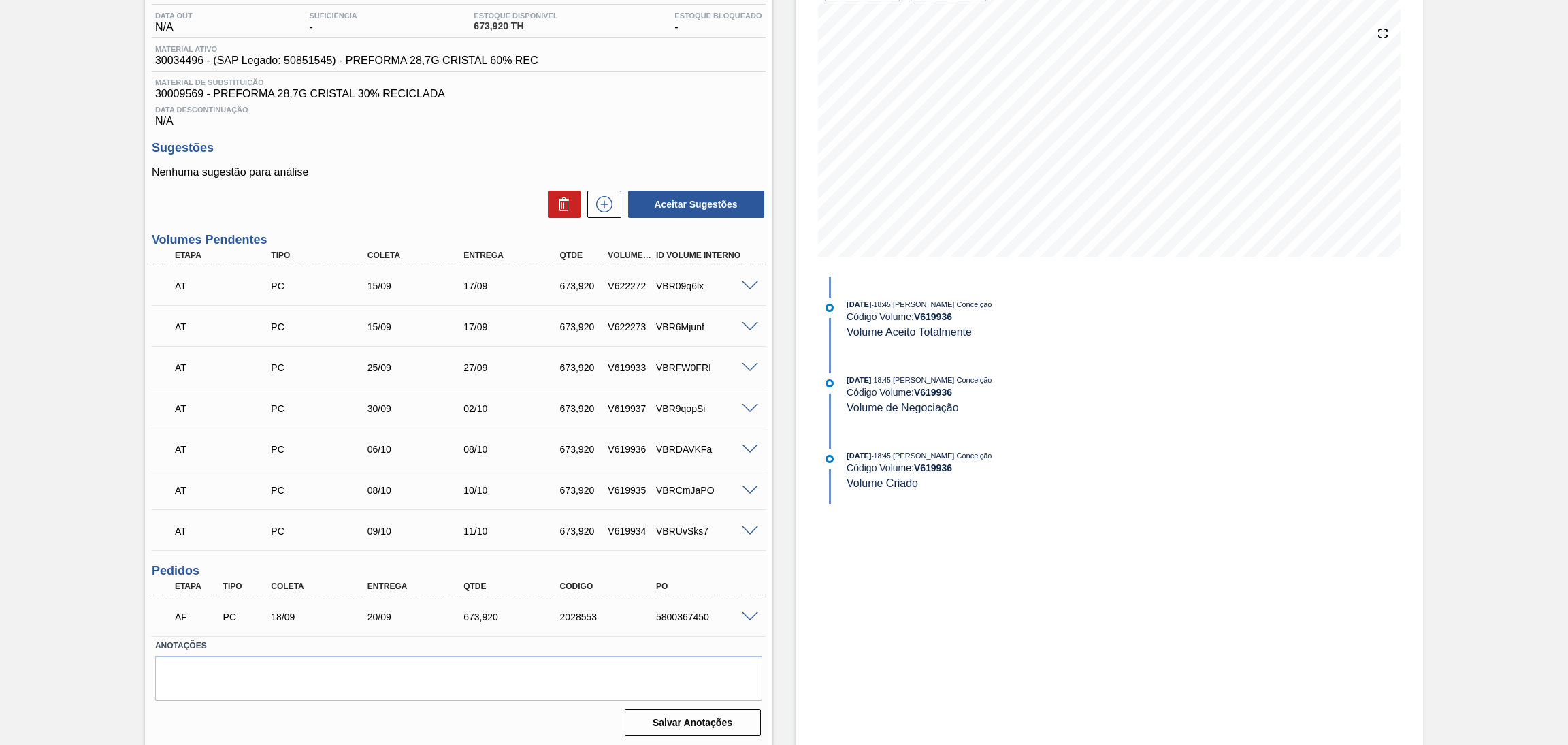
click at [753, 406] on span at bounding box center [750, 409] width 16 height 10
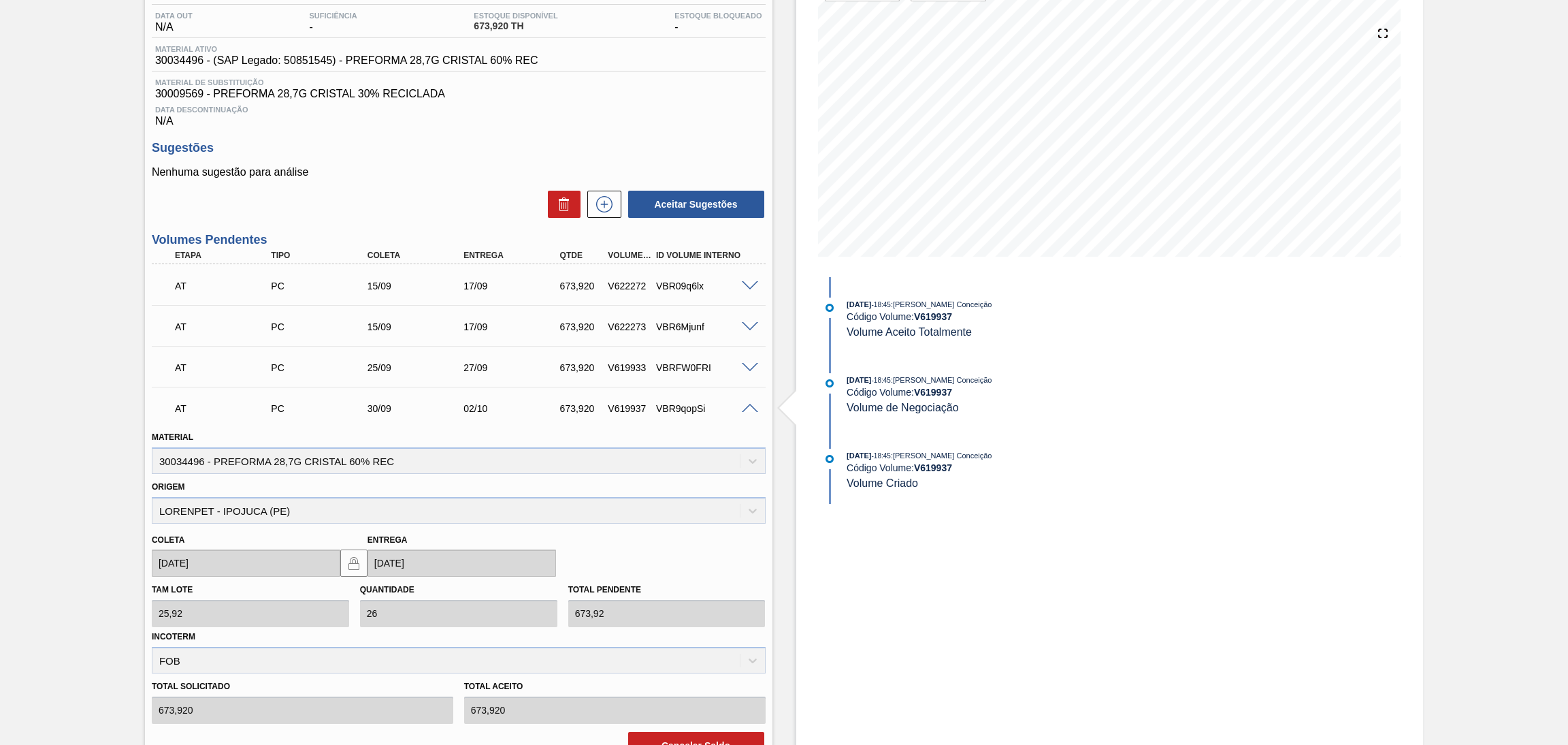
click at [753, 406] on span at bounding box center [750, 409] width 16 height 10
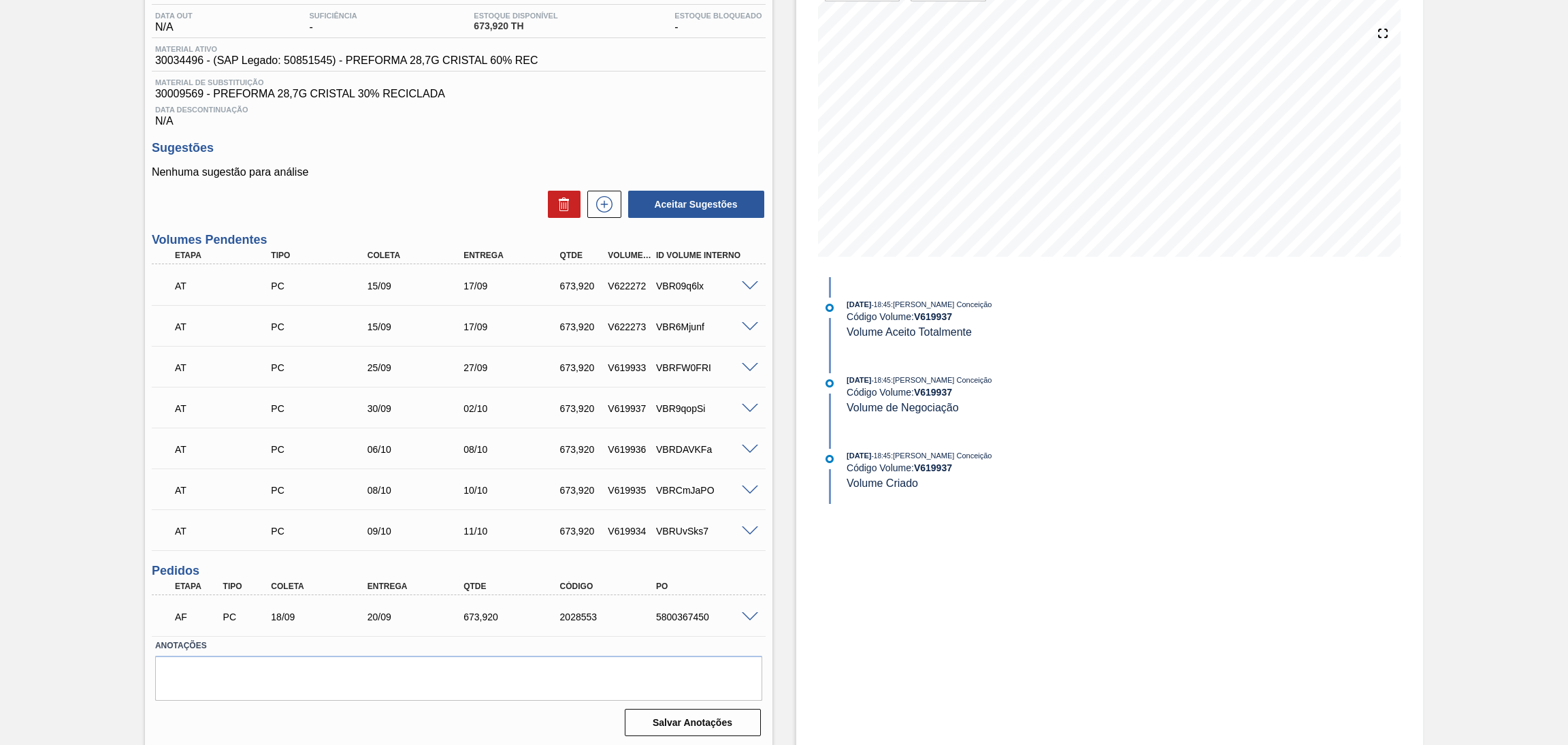
click at [745, 368] on span at bounding box center [750, 368] width 16 height 10
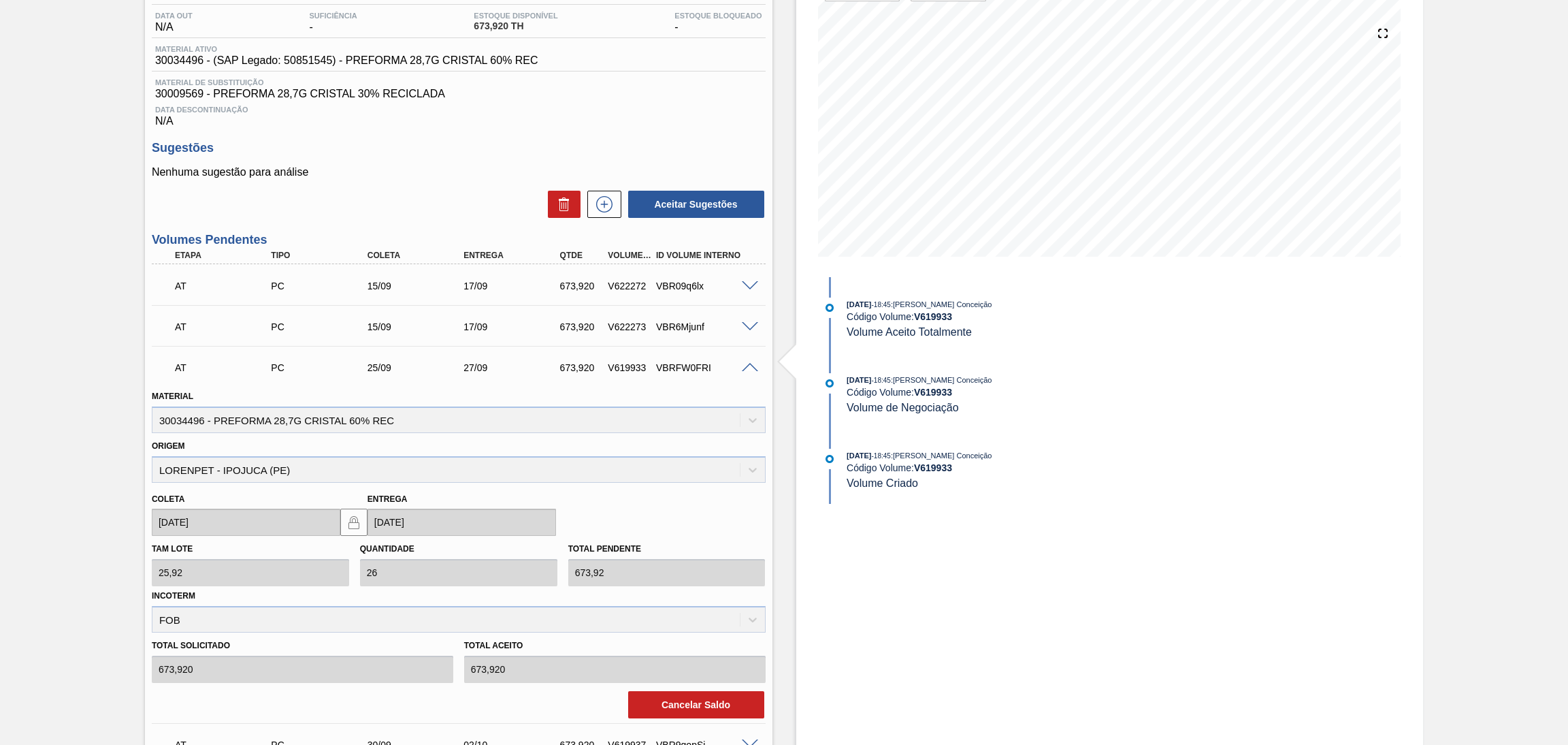
click at [745, 368] on span at bounding box center [750, 368] width 16 height 10
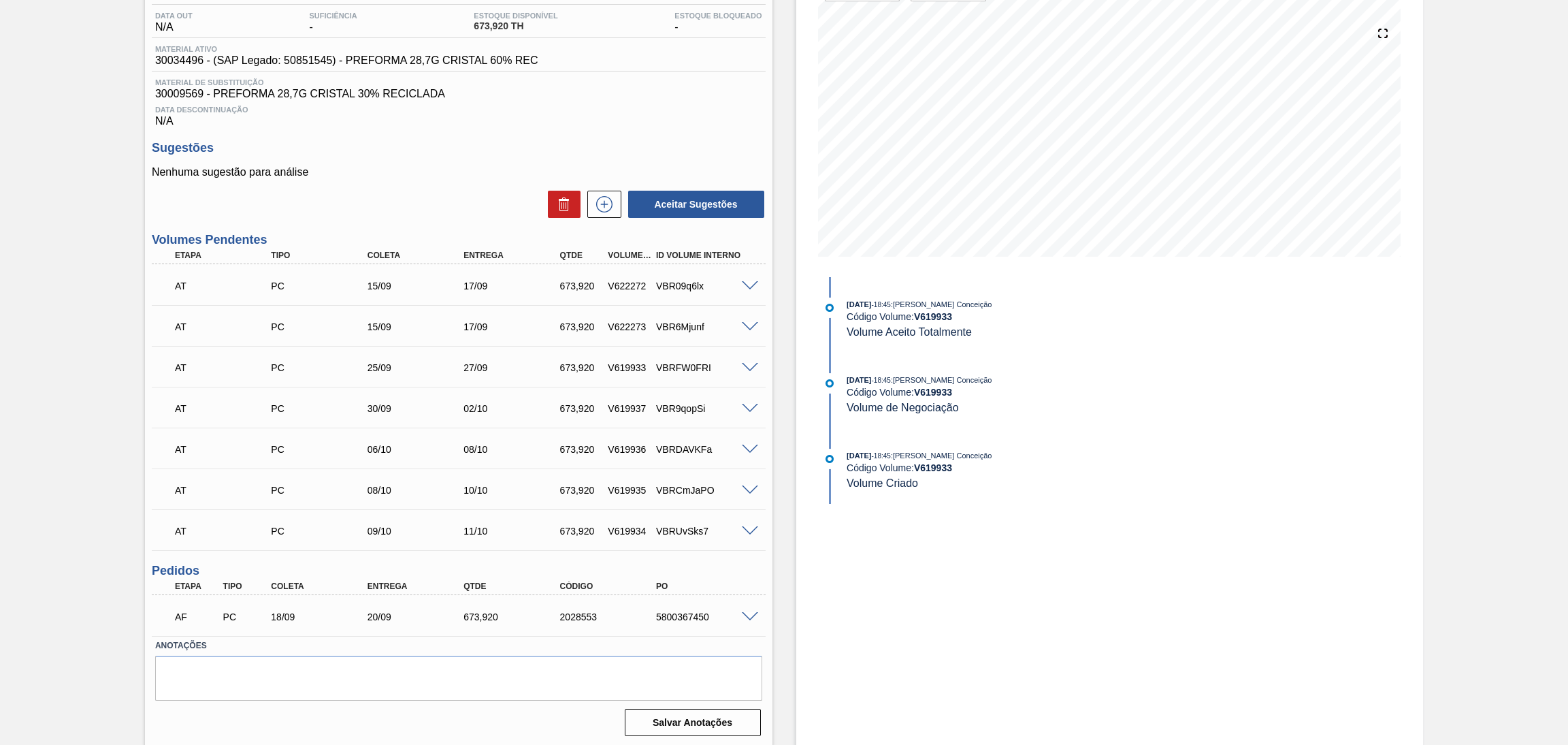
click at [749, 331] on div "AT PC 15/09 17/09 673,920 V622273 VBR6Mjunf" at bounding box center [459, 326] width 614 height 34
click at [749, 329] on div "VBR6Mjunf" at bounding box center [707, 327] width 110 height 11
click at [749, 328] on span at bounding box center [750, 327] width 16 height 10
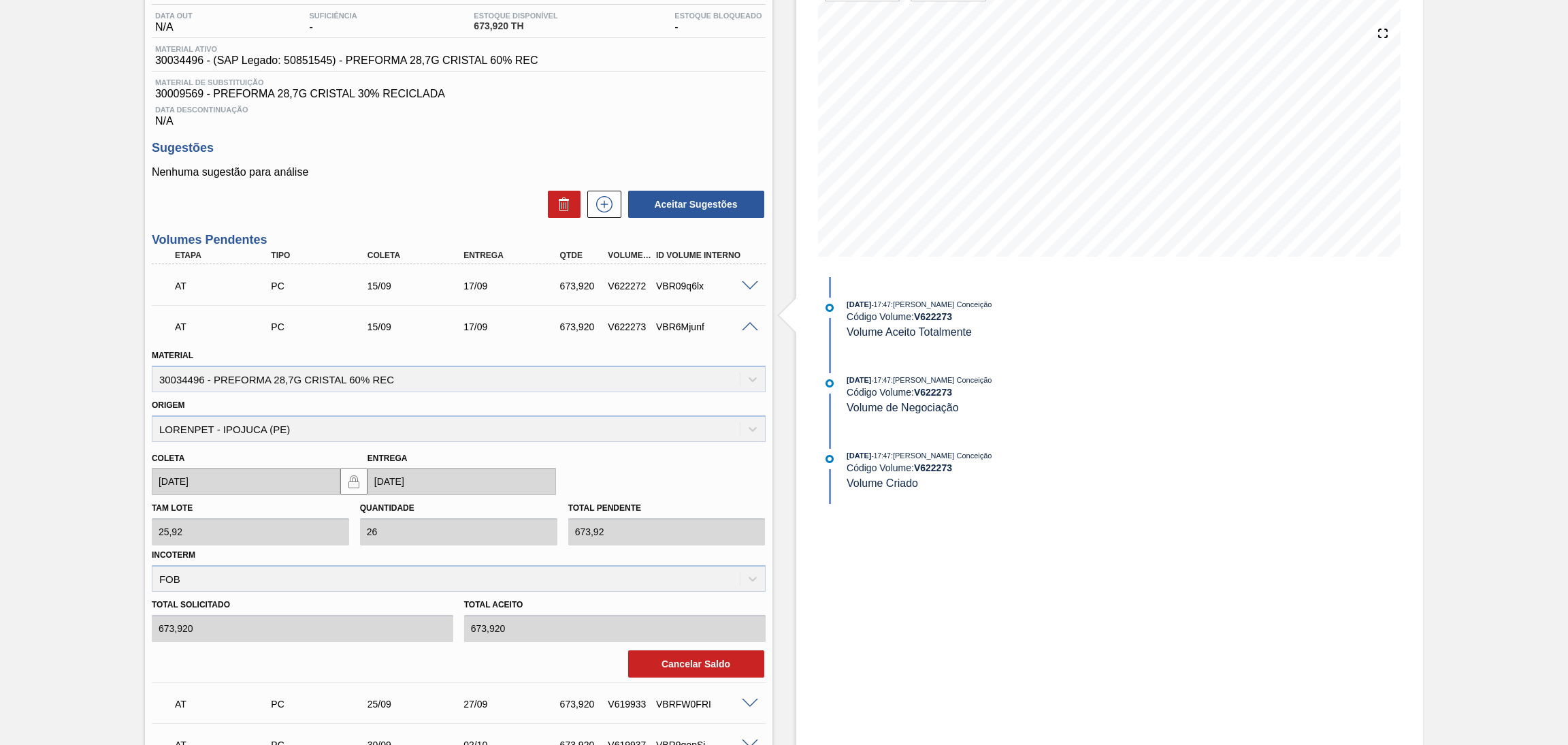
click at [749, 328] on span at bounding box center [750, 327] width 16 height 10
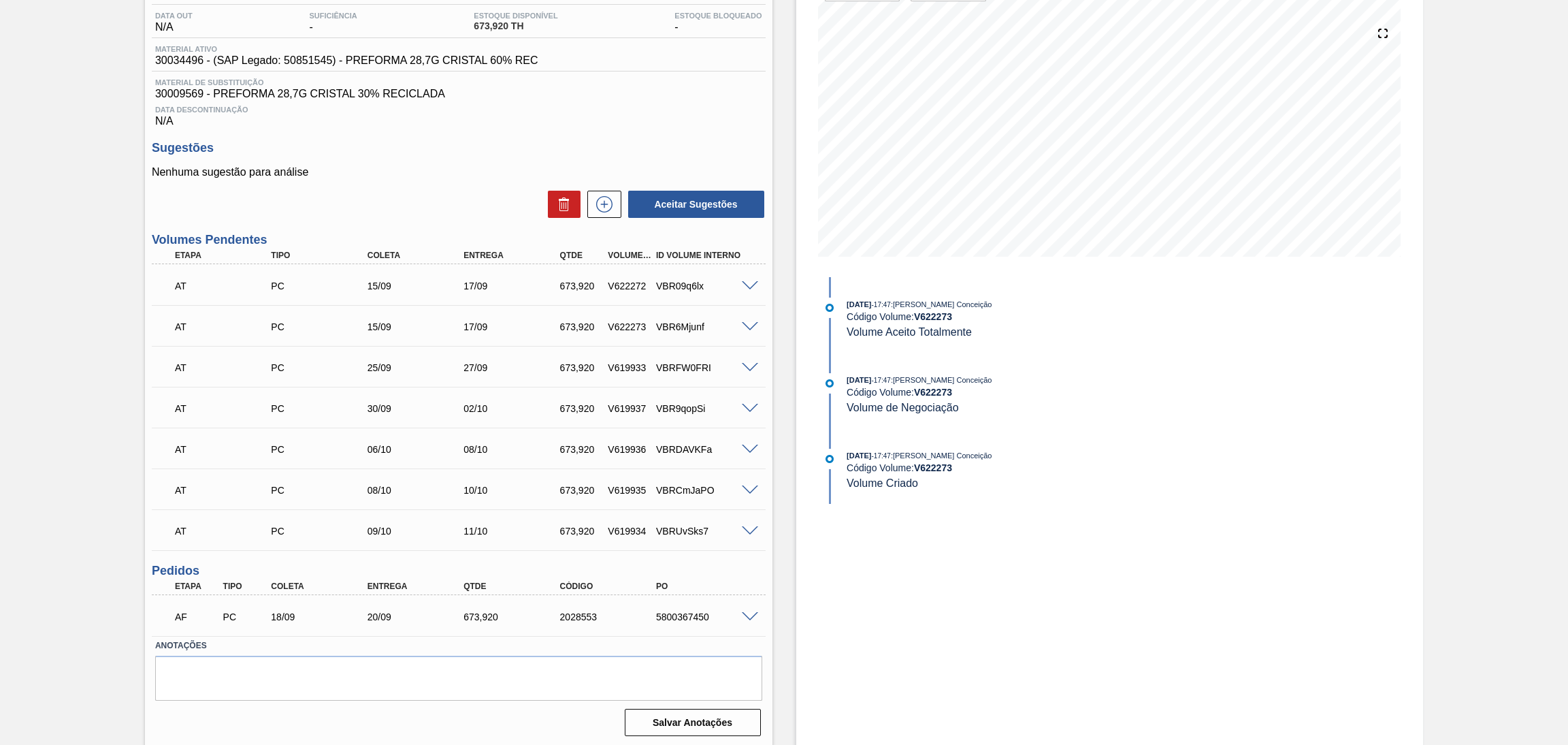
click at [746, 281] on span at bounding box center [750, 286] width 16 height 10
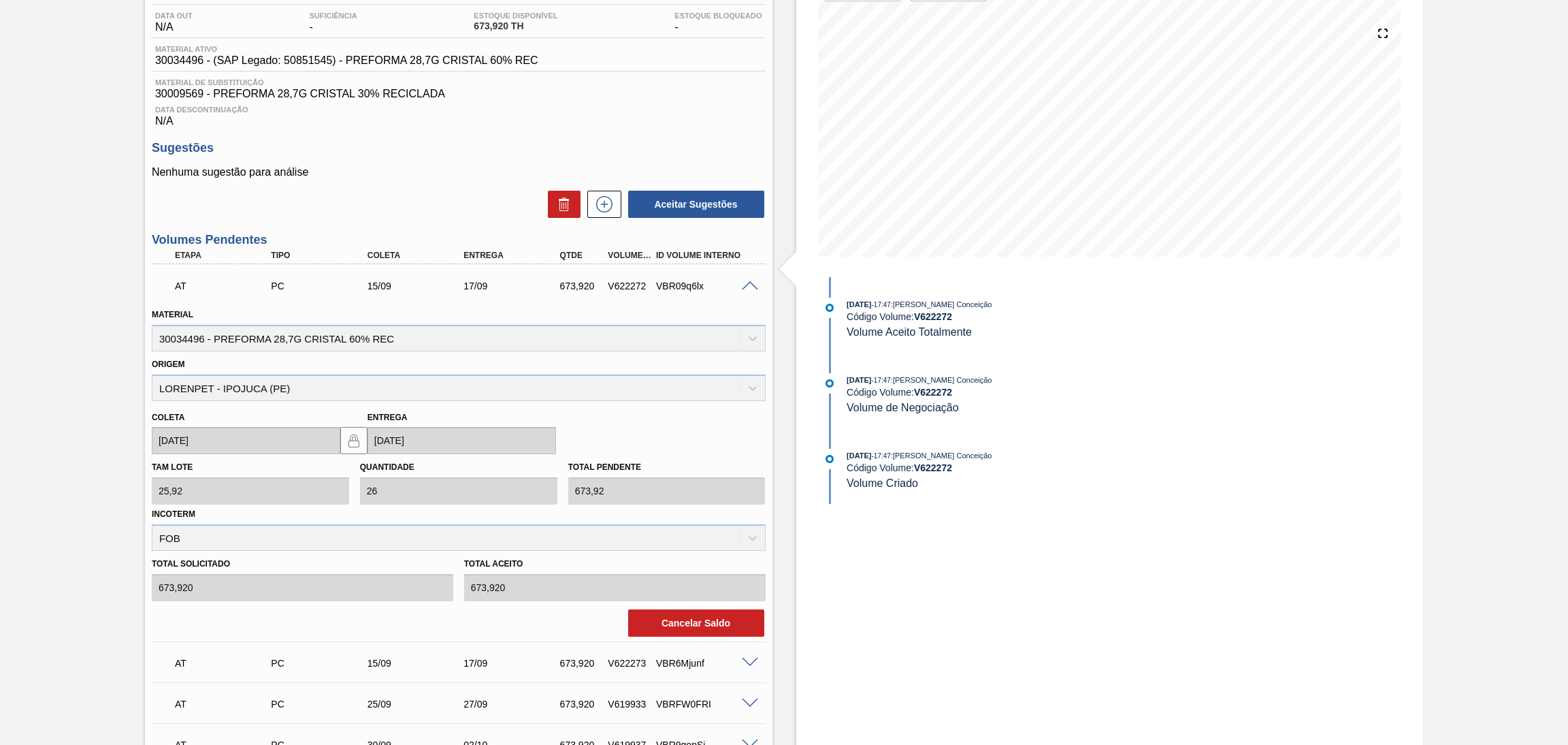
click at [748, 281] on span at bounding box center [750, 286] width 16 height 10
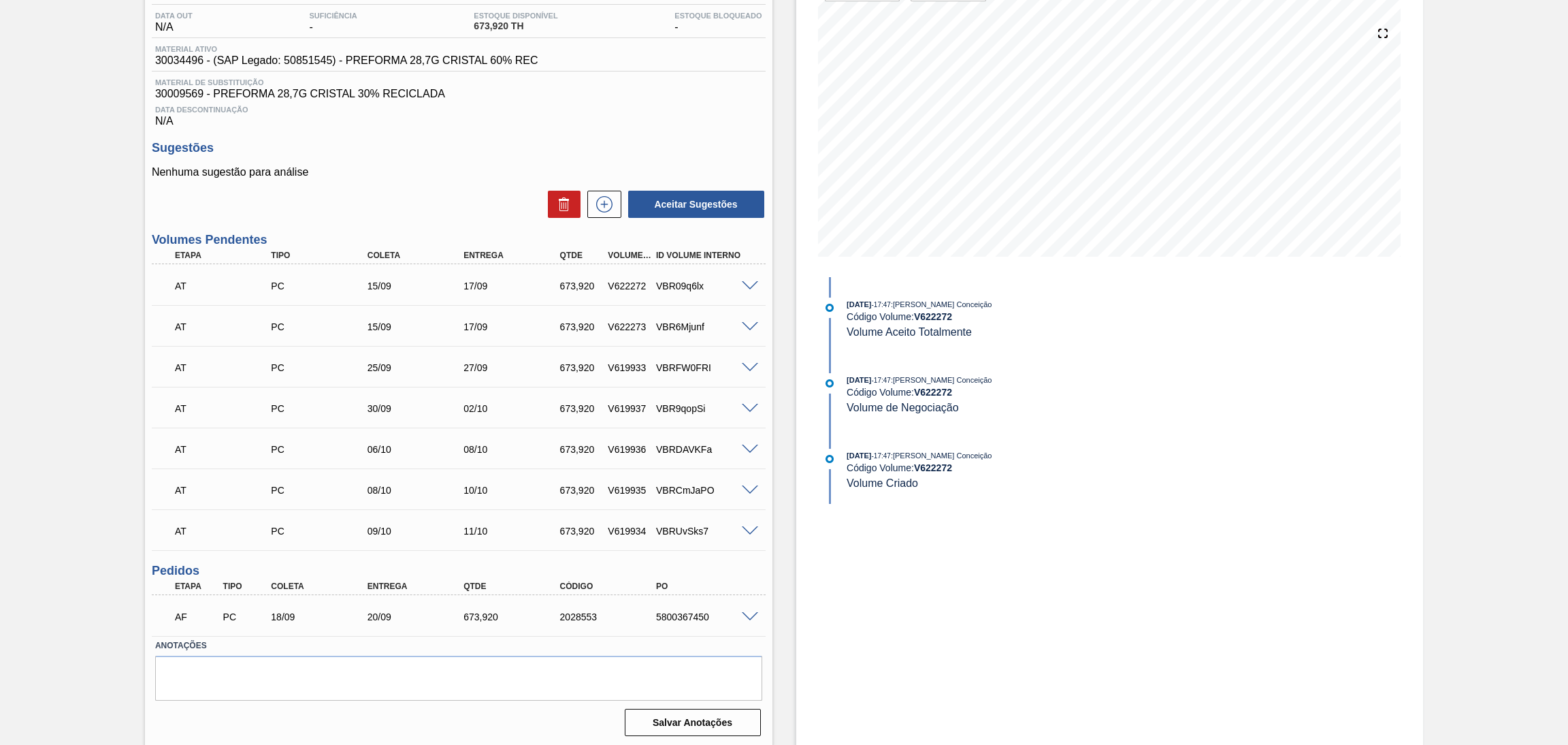
click at [44, 666] on div "Aguardando Faturamento BR04 - PREFORMA 28,7G CRISTAL Unidade Camaçari PE MIN 0,…" at bounding box center [784, 337] width 1568 height 821
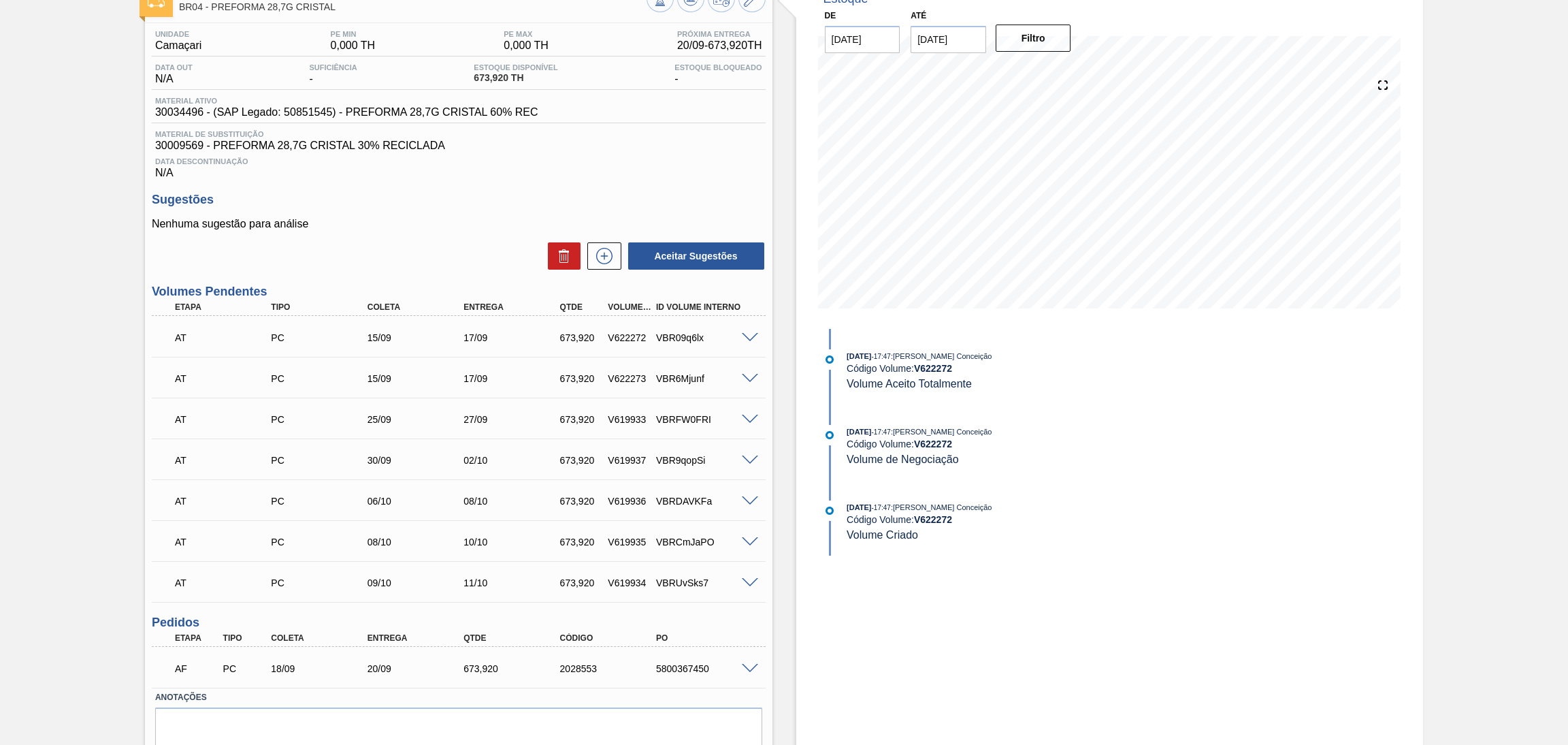
scroll to position [39, 0]
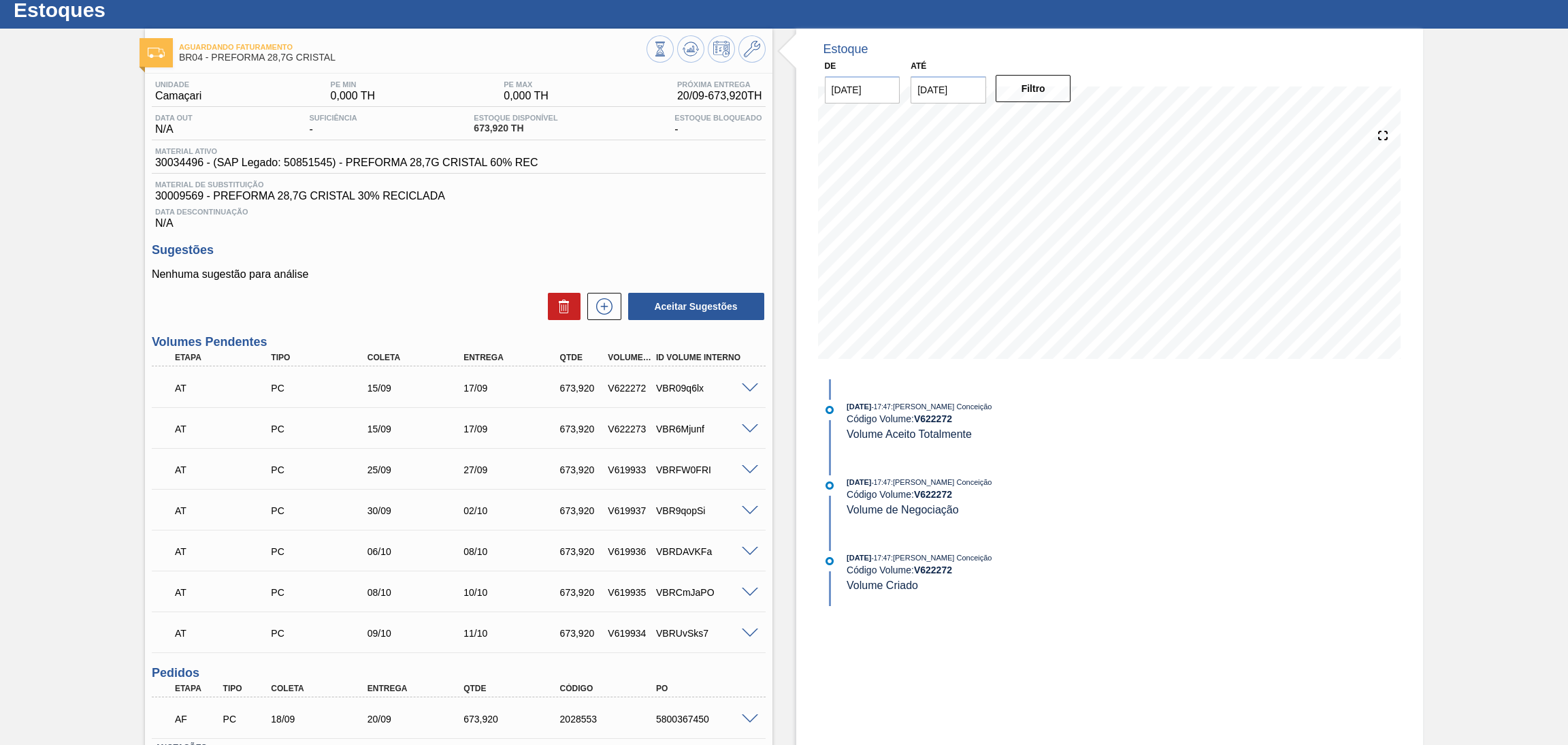
click at [455, 279] on p "Nenhuma sugestão para análise" at bounding box center [459, 274] width 614 height 12
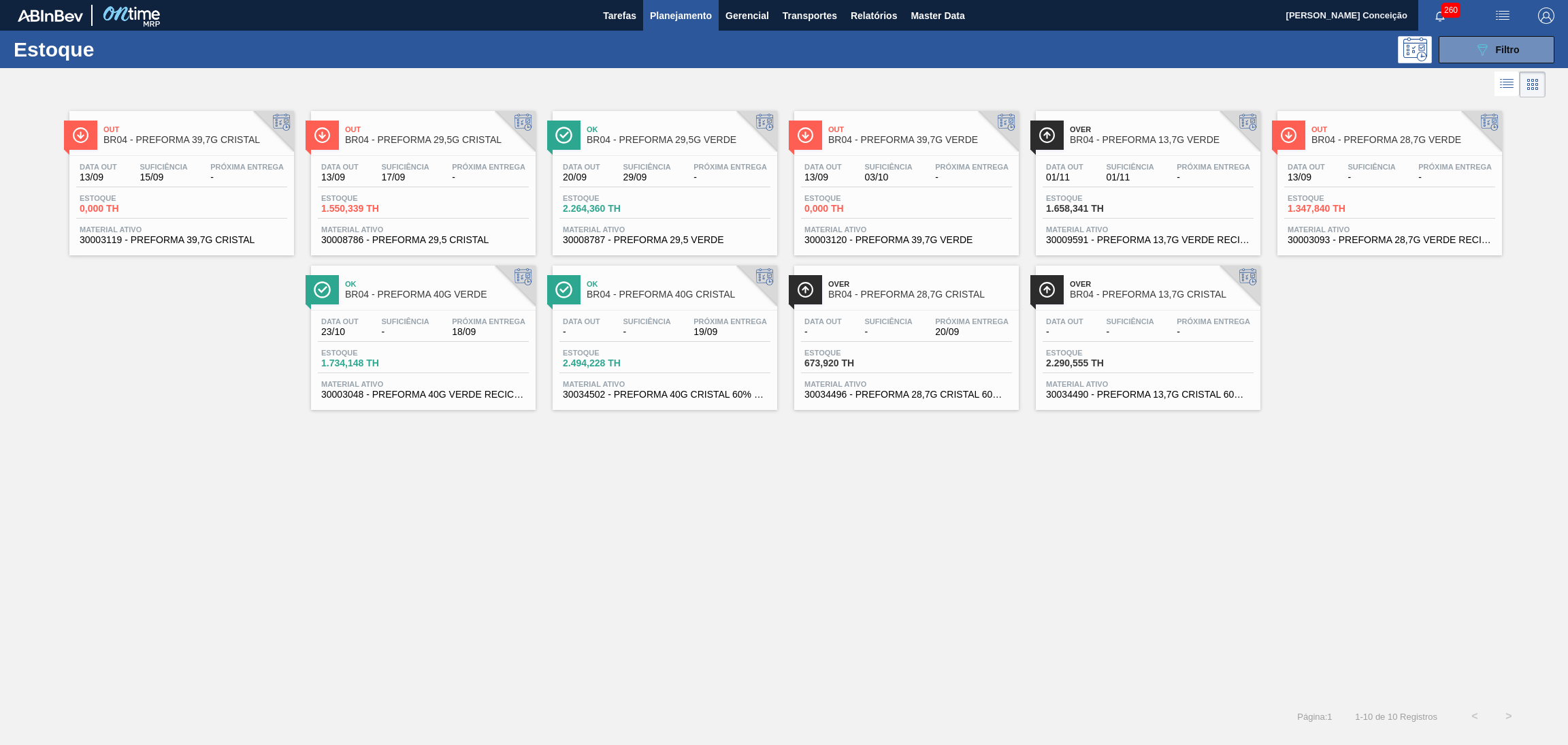
click at [873, 353] on span "Estoque" at bounding box center [852, 353] width 95 height 8
click at [432, 307] on div "Ok BR04 - PREFORMA 40G VERDE Data out 23/10 Suficiência - Próxima Entrega 18/09…" at bounding box center [423, 338] width 225 height 144
click at [632, 311] on div "Data out - Suficiência - Próxima Entrega 19/09 Estoque 2.494,228 TH Material at…" at bounding box center [665, 357] width 225 height 93
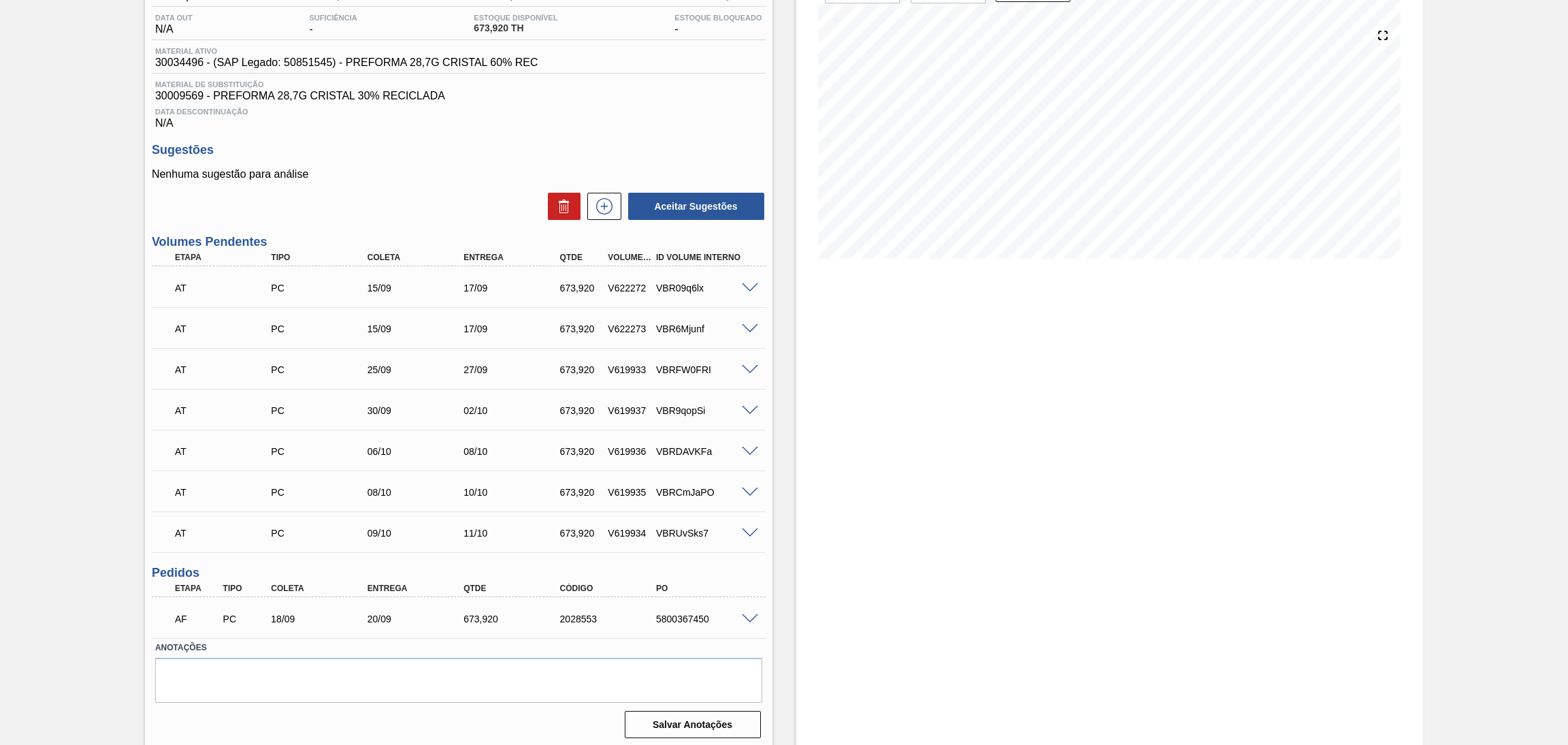
scroll to position [142, 0]
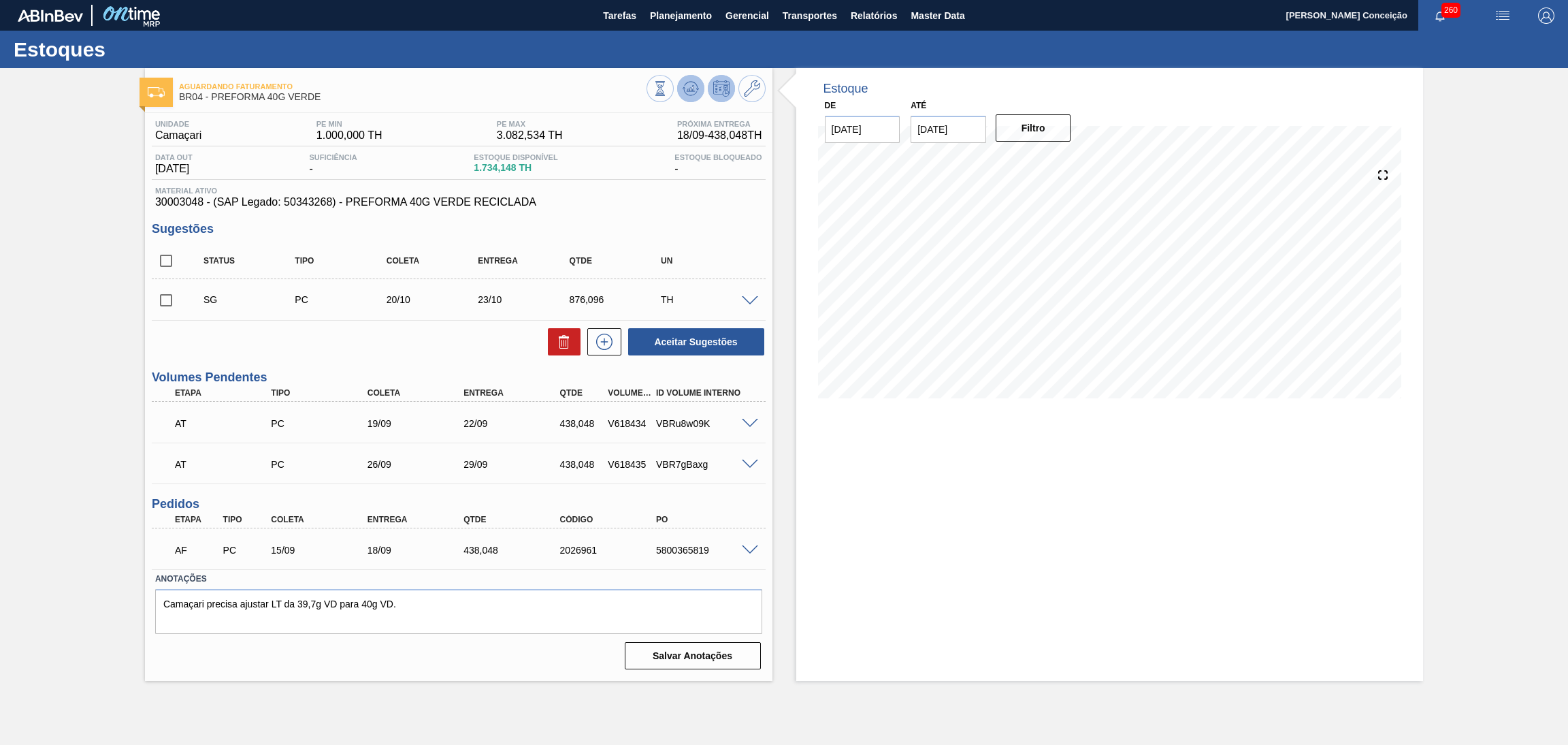
click at [691, 87] on icon at bounding box center [690, 88] width 9 height 6
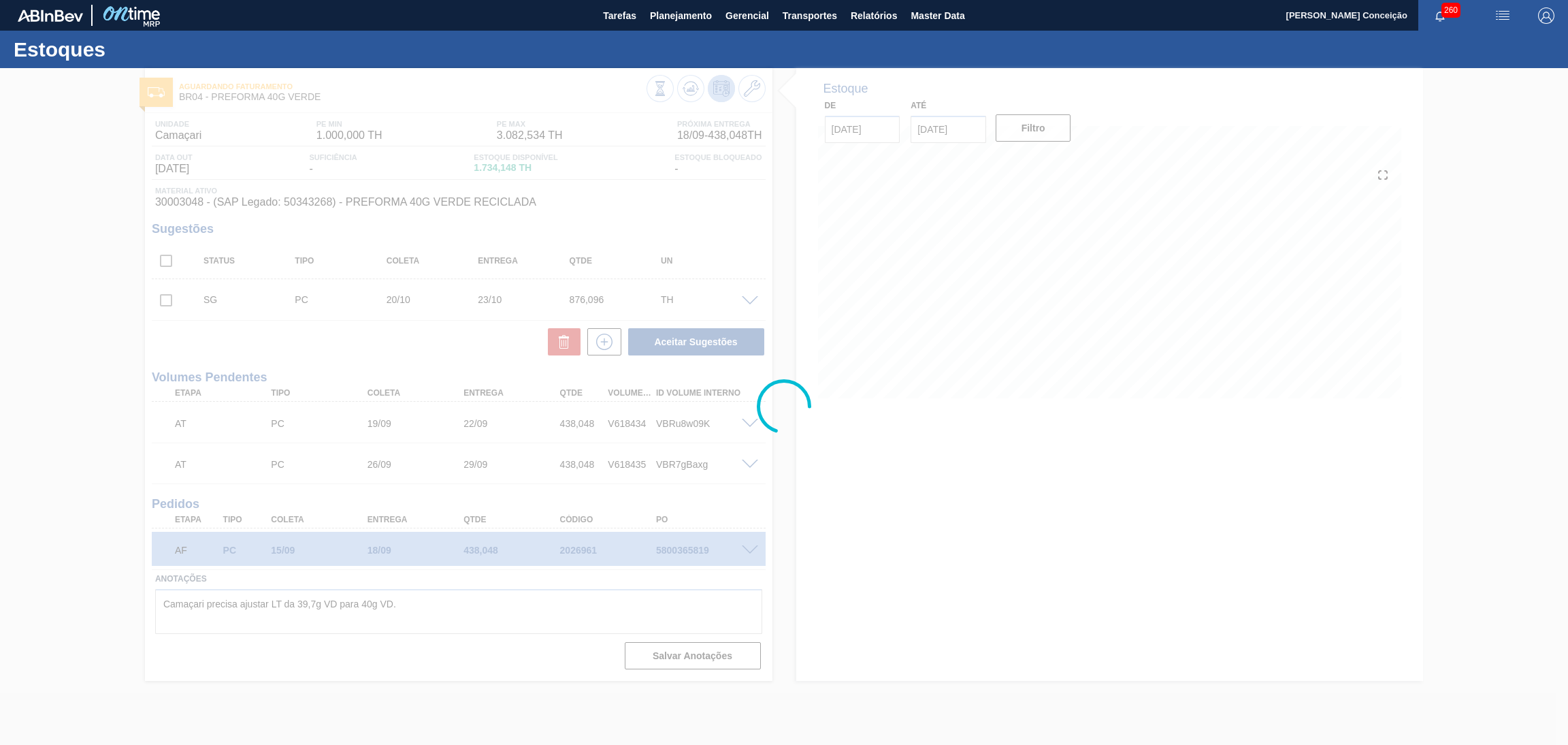
click at [838, 492] on div at bounding box center [784, 407] width 1568 height 677
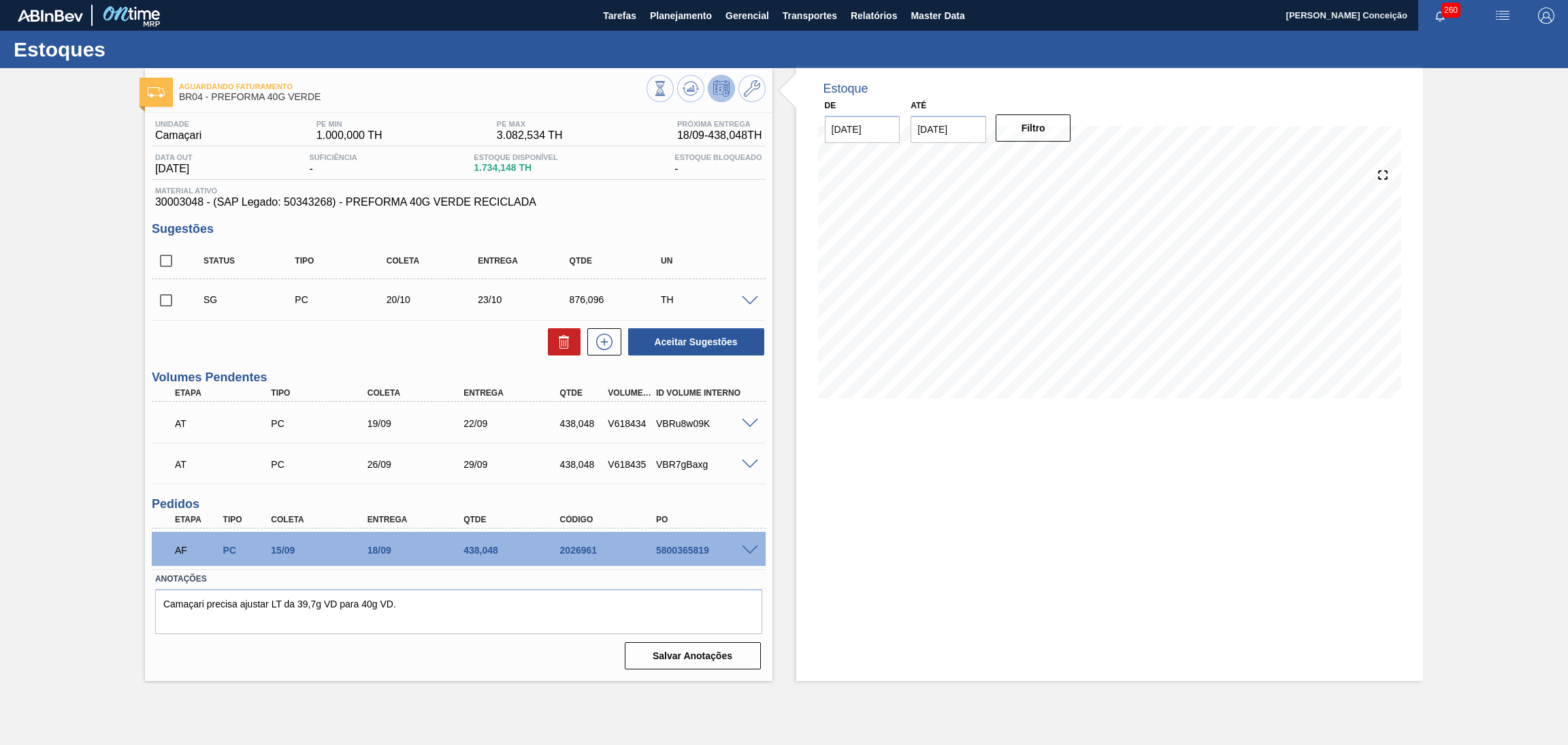
click at [836, 466] on div "Estoque De [DATE] Até [DATE] Filtro" at bounding box center [1110, 375] width 627 height 613
click at [314, 347] on div "Aceitar Sugestões" at bounding box center [459, 342] width 614 height 30
click at [71, 323] on div "Aguardando Faturamento BR04 - PREFORMA 40G VERDE Unidade Camaçari PE MIN 1.000,…" at bounding box center [784, 375] width 1568 height 613
